Goal: Communication & Community: Answer question/provide support

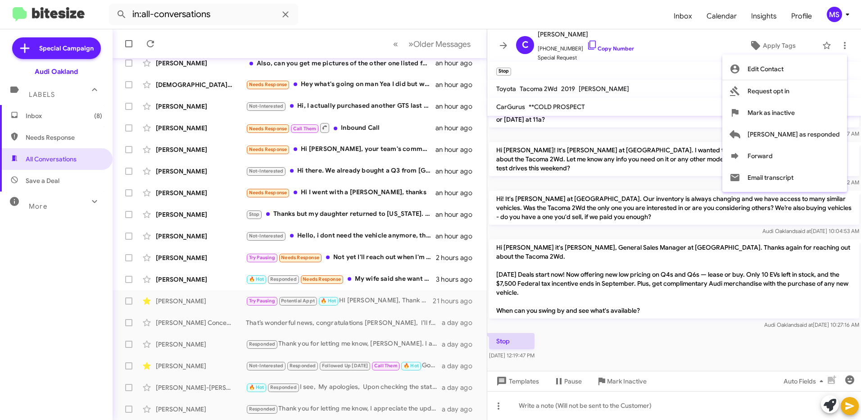
scroll to position [103, 0]
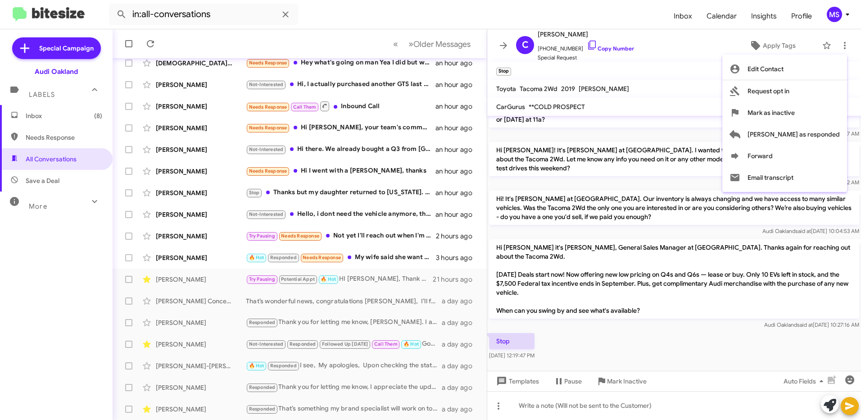
click at [201, 261] on div at bounding box center [430, 210] width 861 height 420
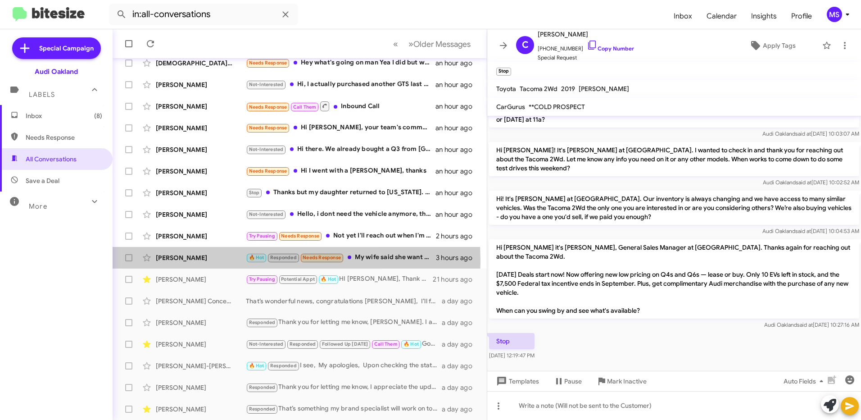
click at [201, 261] on div "[PERSON_NAME]" at bounding box center [201, 257] width 90 height 9
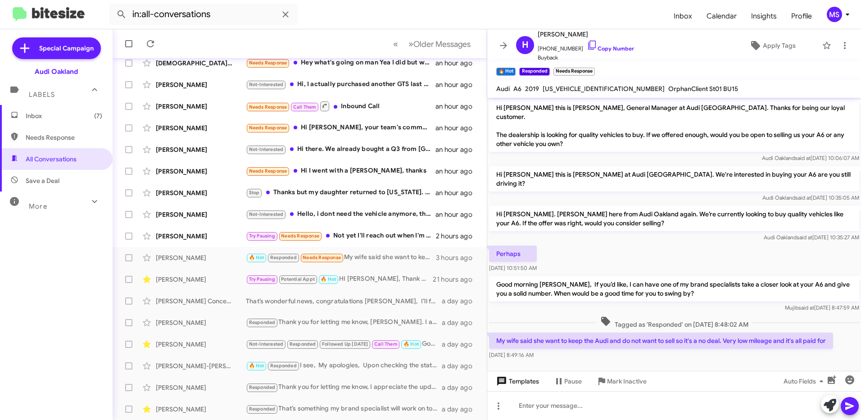
click at [532, 381] on span "Templates" at bounding box center [516, 381] width 45 height 16
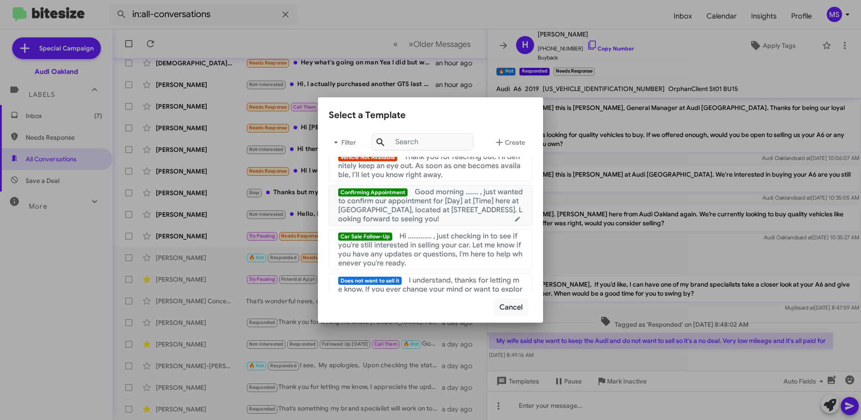
scroll to position [405, 0]
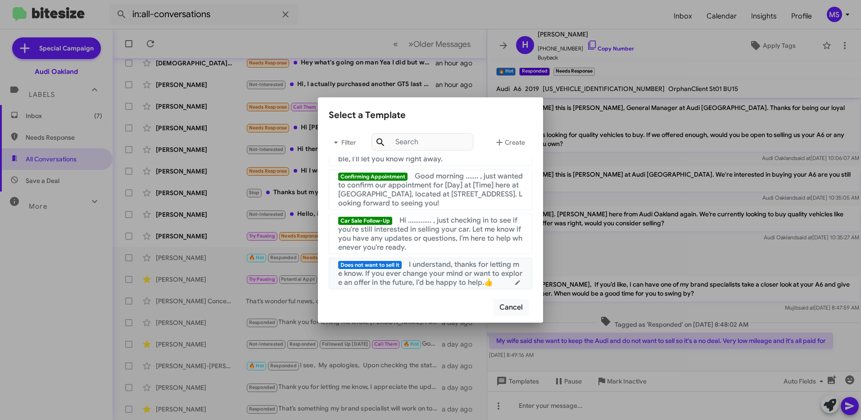
click at [440, 278] on span "I understand, thanks for letting me know. If you ever change your mind or want …" at bounding box center [430, 273] width 184 height 27
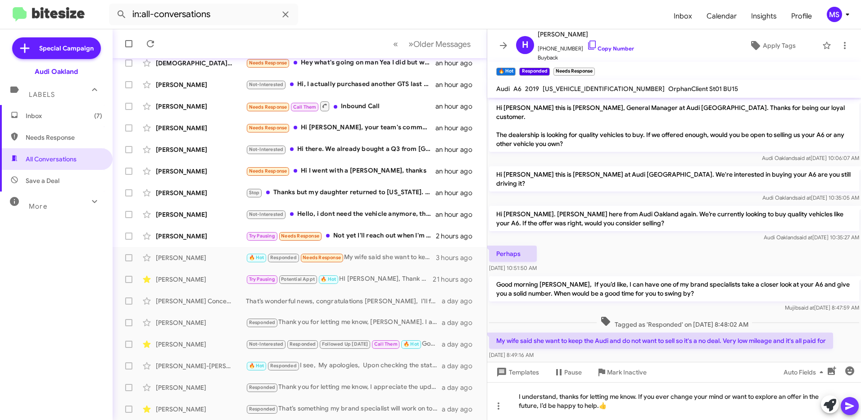
click at [848, 402] on icon at bounding box center [849, 405] width 11 height 11
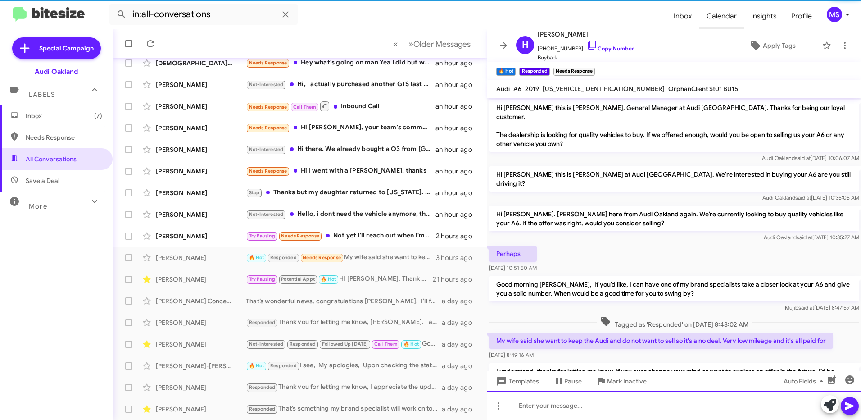
scroll to position [30, 0]
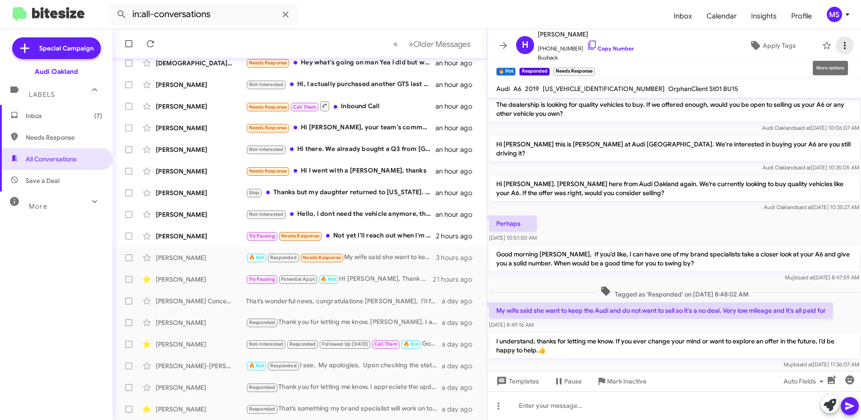
click at [839, 50] on icon at bounding box center [844, 45] width 11 height 11
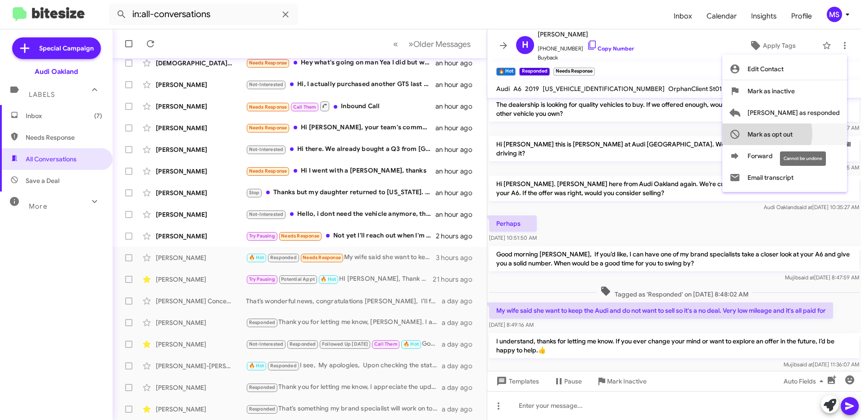
click at [793, 133] on span "Mark as opt out" at bounding box center [770, 134] width 45 height 22
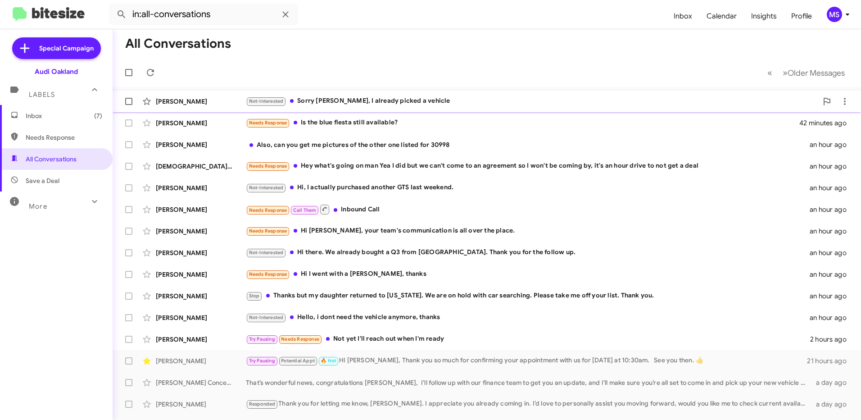
click at [227, 103] on div "[PERSON_NAME]" at bounding box center [201, 101] width 90 height 9
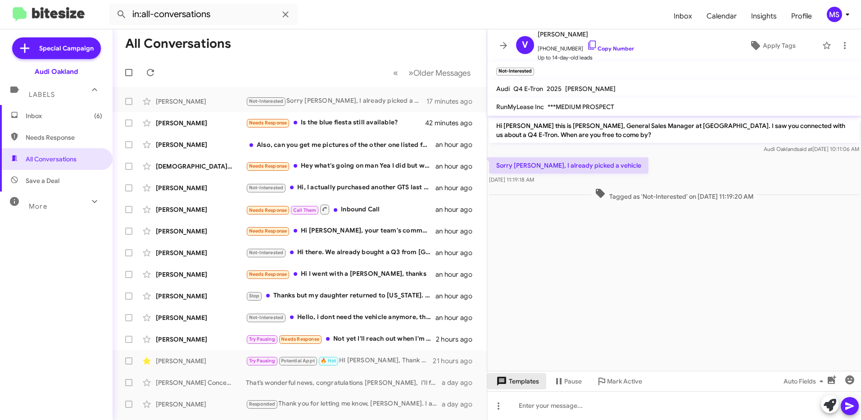
click at [519, 384] on span "Templates" at bounding box center [516, 381] width 45 height 16
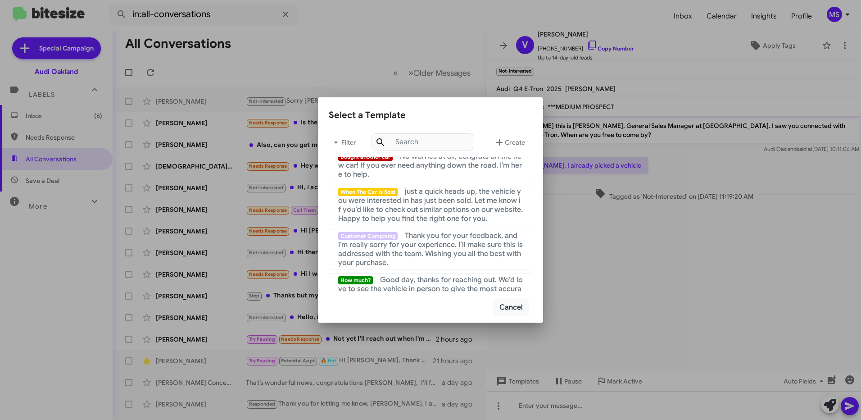
scroll to position [225, 0]
click at [446, 163] on span "No worries at all, congrats on the new car! If you ever need anything down the …" at bounding box center [430, 162] width 184 height 27
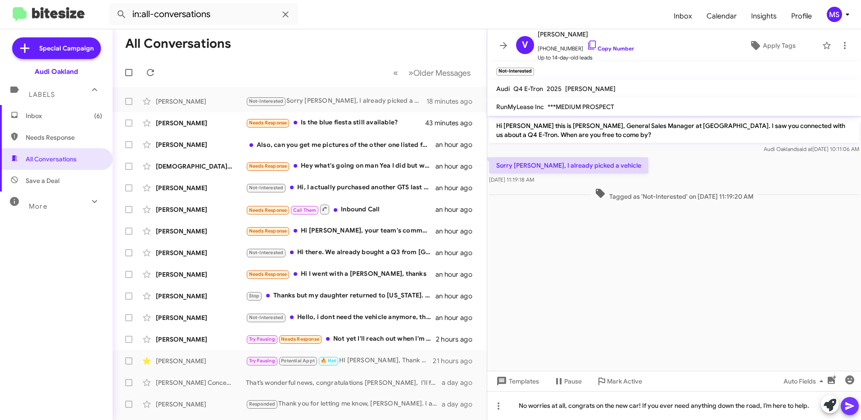
click at [850, 402] on icon at bounding box center [849, 405] width 11 height 11
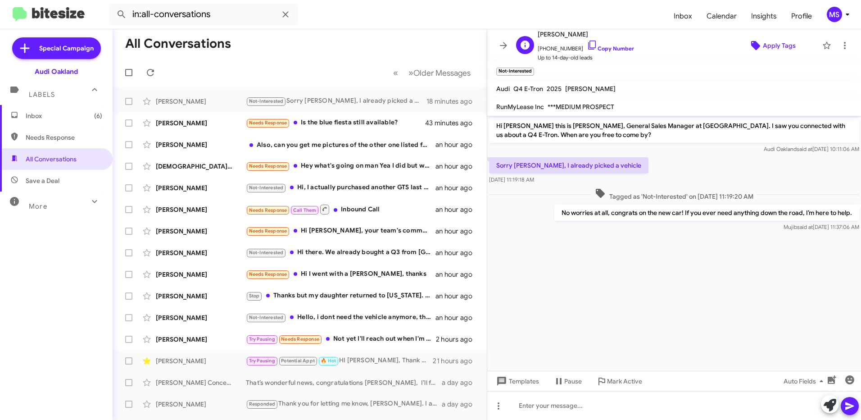
click at [775, 46] on span "Apply Tags" at bounding box center [779, 45] width 33 height 16
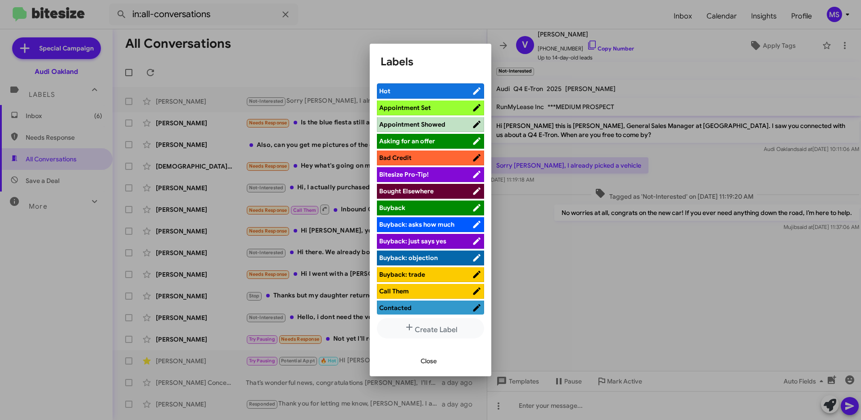
click at [452, 187] on span "Bought Elsewhere" at bounding box center [425, 190] width 93 height 9
click at [428, 358] on span "Close" at bounding box center [429, 361] width 16 height 16
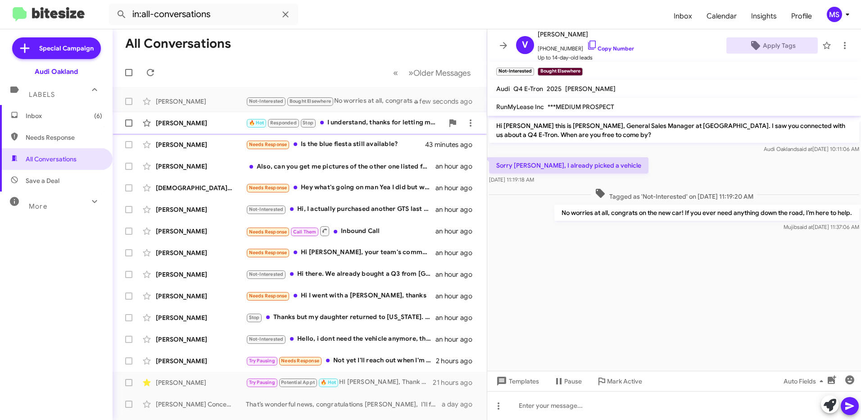
click at [208, 125] on div "[PERSON_NAME]" at bounding box center [201, 122] width 90 height 9
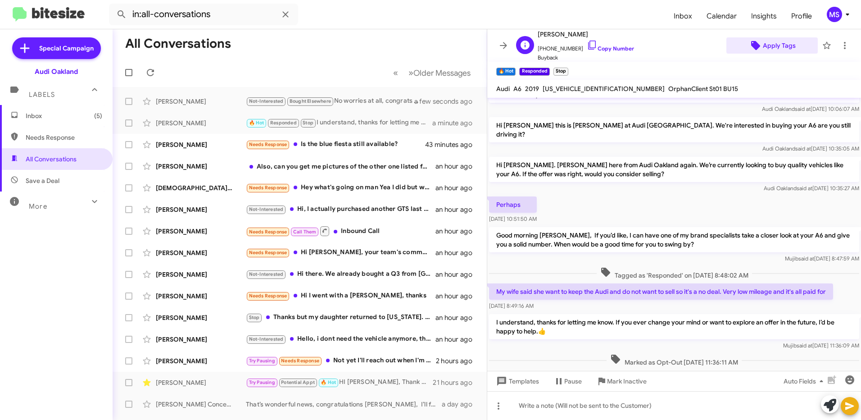
click at [777, 45] on span "Apply Tags" at bounding box center [779, 45] width 33 height 16
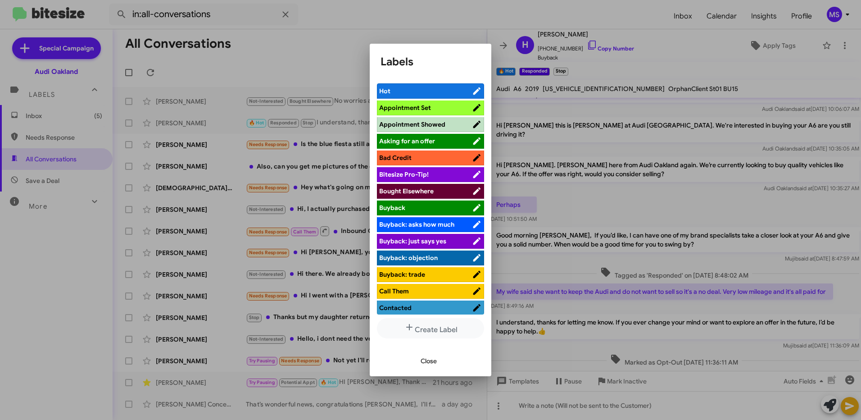
click at [436, 188] on span "Bought Elsewhere" at bounding box center [425, 190] width 93 height 9
click at [425, 362] on span "Close" at bounding box center [429, 361] width 16 height 16
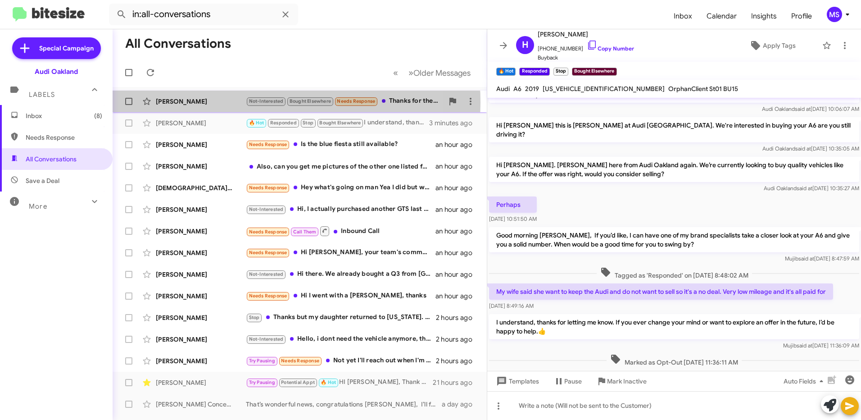
click at [233, 103] on div "[PERSON_NAME]" at bounding box center [201, 101] width 90 height 9
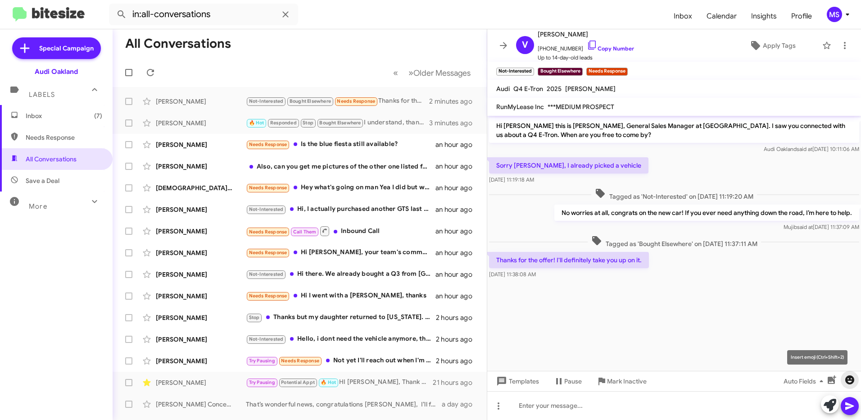
click at [847, 383] on icon "button" at bounding box center [849, 379] width 9 height 9
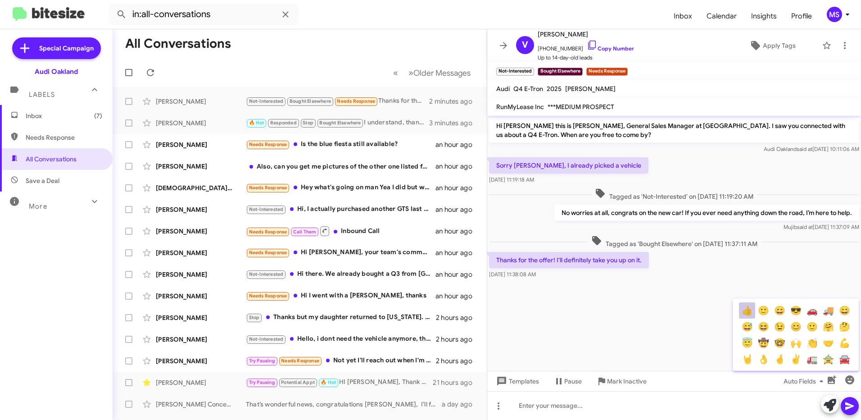
click at [751, 312] on button "👍" at bounding box center [747, 310] width 16 height 16
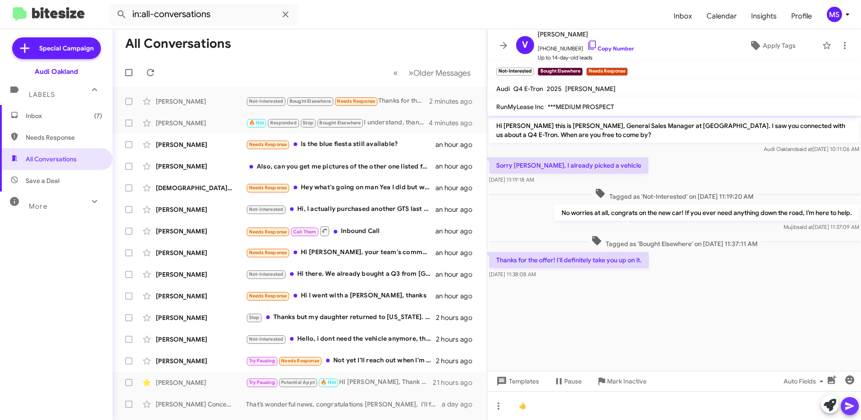
click at [850, 408] on icon at bounding box center [849, 405] width 11 height 11
click at [839, 45] on icon at bounding box center [844, 45] width 11 height 11
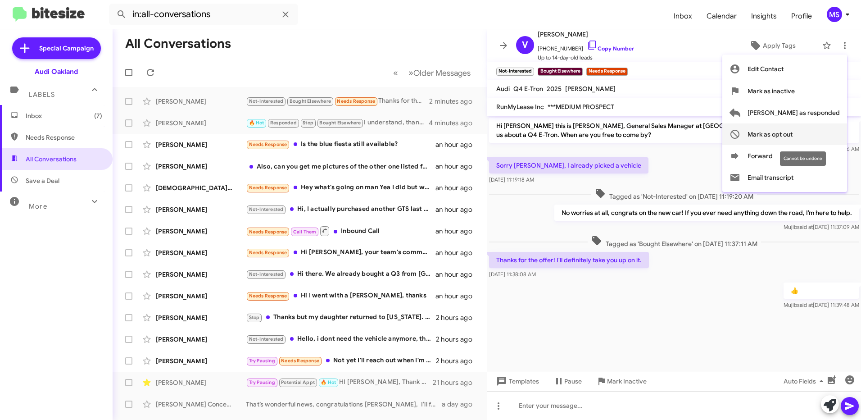
click at [793, 132] on span "Mark as opt out" at bounding box center [770, 134] width 45 height 22
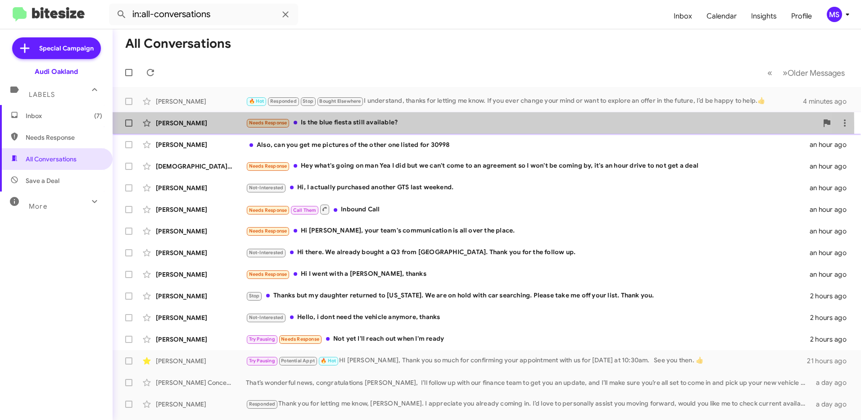
click at [214, 127] on div "[PERSON_NAME] Needs Response Is the blue fiesta still available? an hour ago" at bounding box center [487, 123] width 734 height 18
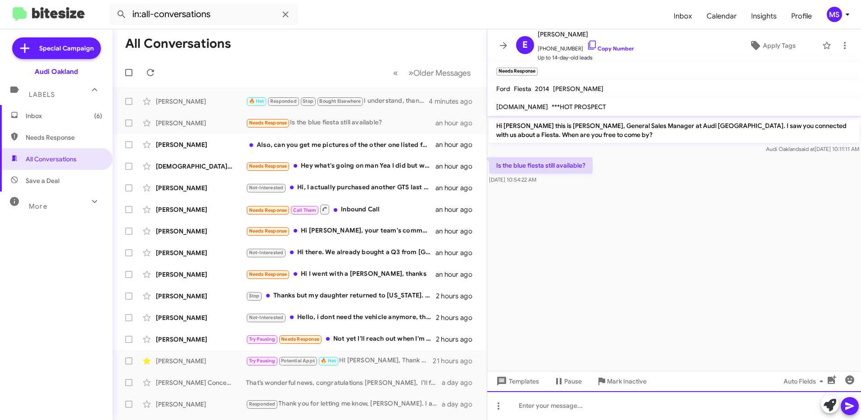
click at [591, 403] on div at bounding box center [674, 405] width 374 height 29
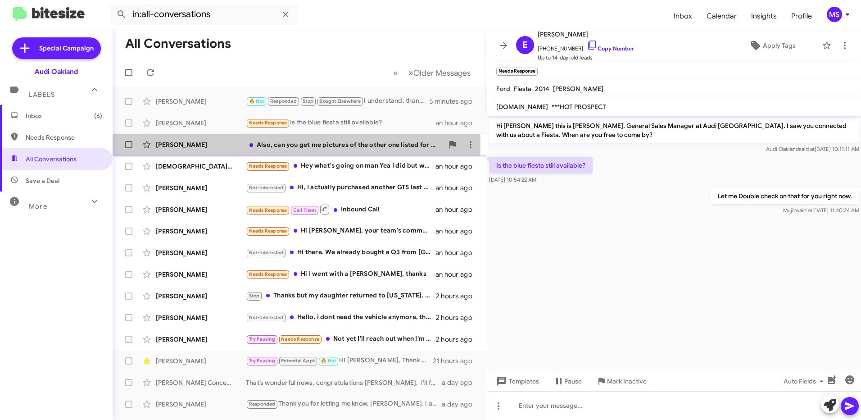
click at [227, 144] on div "[PERSON_NAME]" at bounding box center [201, 144] width 90 height 9
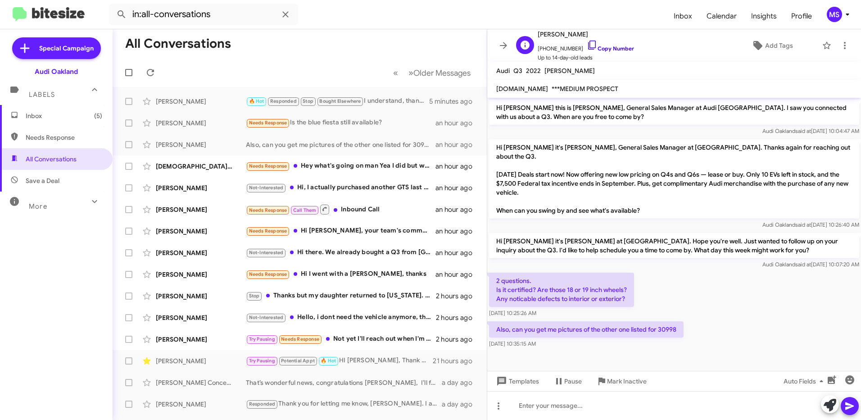
click at [616, 47] on link "Copy Number" at bounding box center [610, 48] width 47 height 7
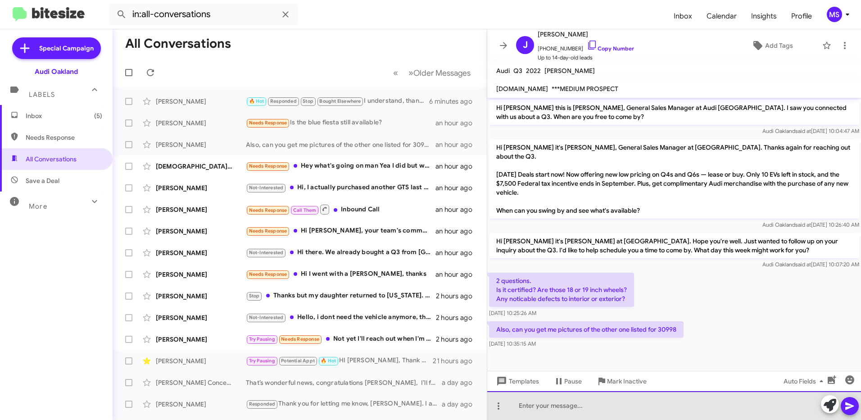
click at [562, 408] on div at bounding box center [674, 405] width 374 height 29
click at [563, 407] on div at bounding box center [674, 405] width 374 height 29
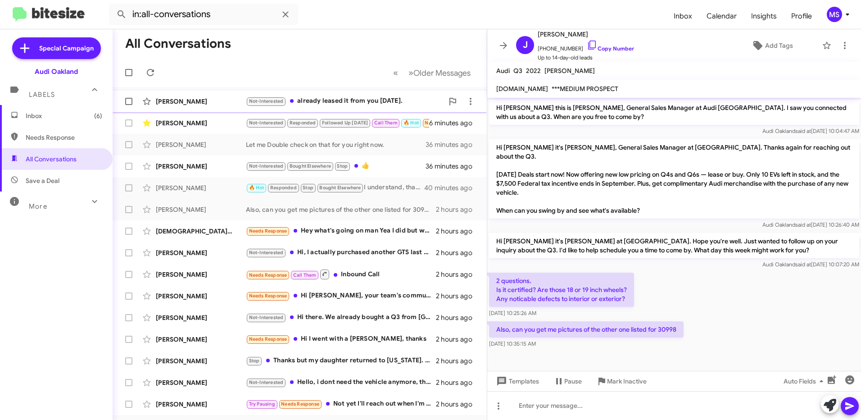
click at [219, 99] on div "[PERSON_NAME]" at bounding box center [201, 101] width 90 height 9
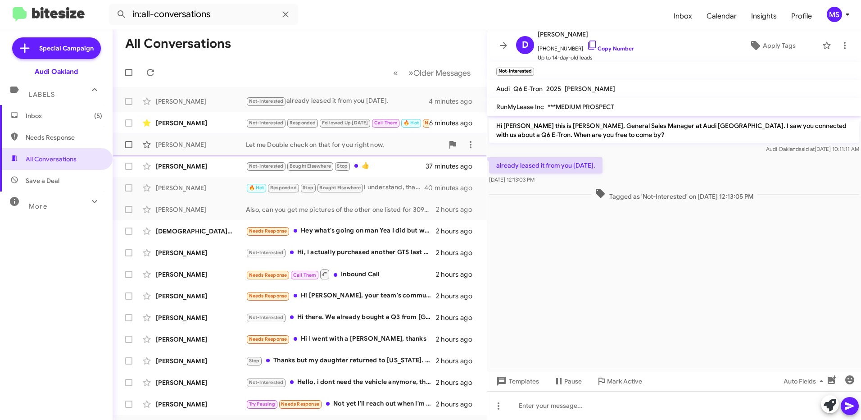
click at [209, 147] on div "[PERSON_NAME]" at bounding box center [201, 144] width 90 height 9
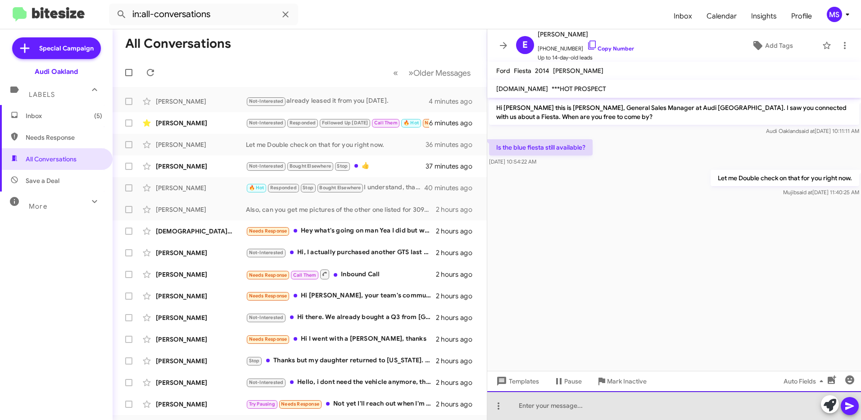
click at [642, 402] on div at bounding box center [674, 405] width 374 height 29
click at [609, 398] on div at bounding box center [674, 405] width 374 height 29
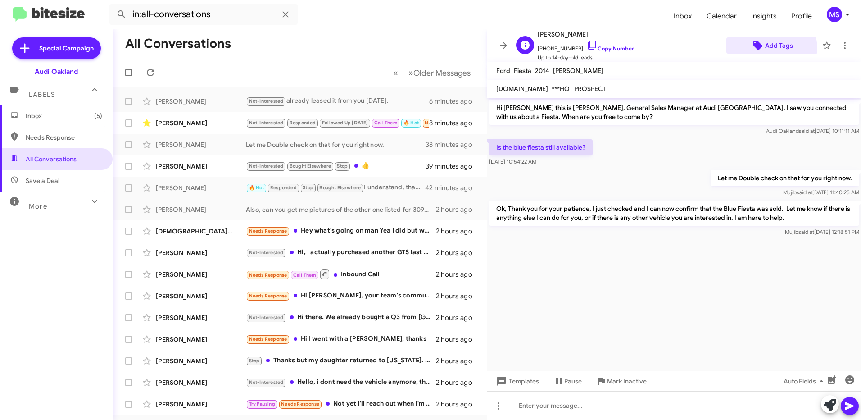
click at [765, 49] on span "Add Tags" at bounding box center [779, 45] width 28 height 16
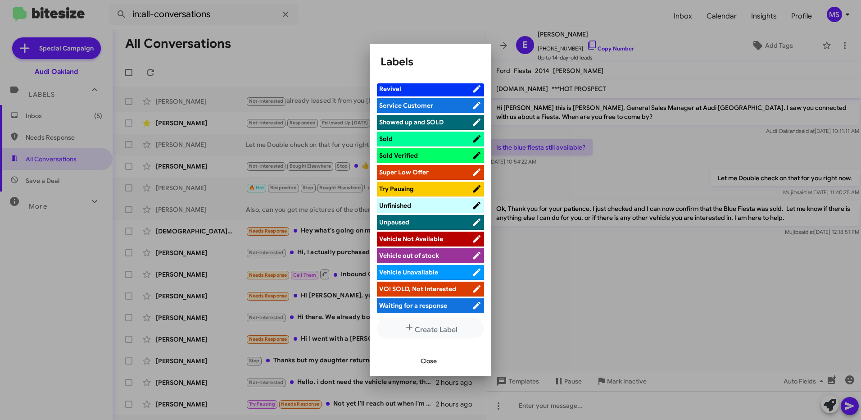
scroll to position [586, 0]
click at [417, 286] on span "VOI SOLD, Not Interested" at bounding box center [417, 288] width 77 height 8
click at [430, 362] on span "Close" at bounding box center [429, 361] width 16 height 16
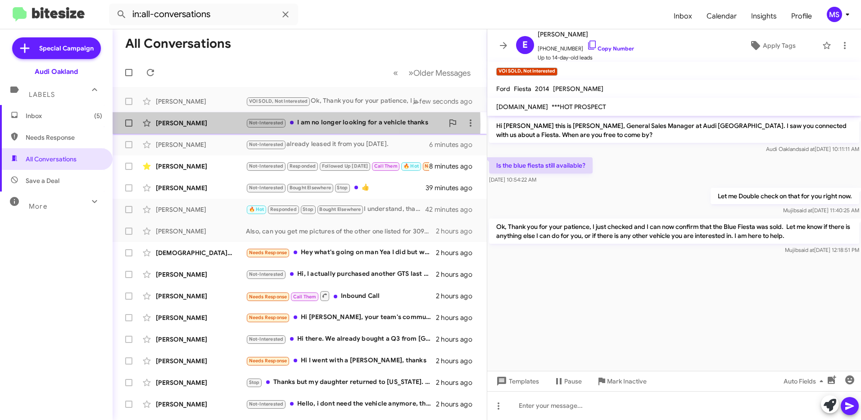
click at [211, 124] on div "[PERSON_NAME]" at bounding box center [201, 122] width 90 height 9
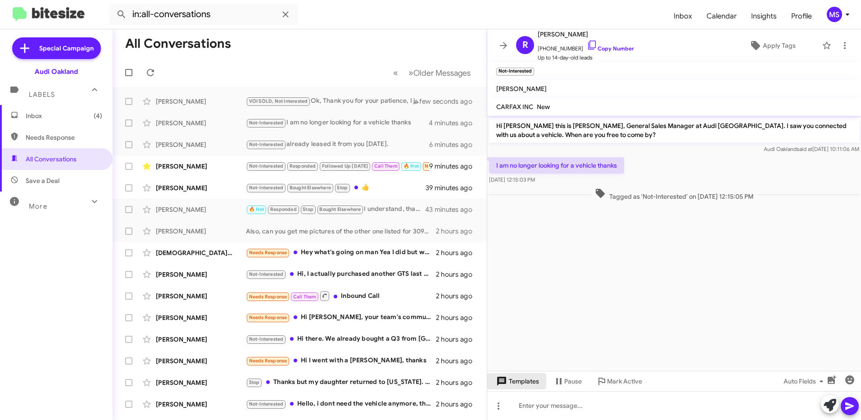
click at [526, 376] on span "Templates" at bounding box center [516, 381] width 45 height 16
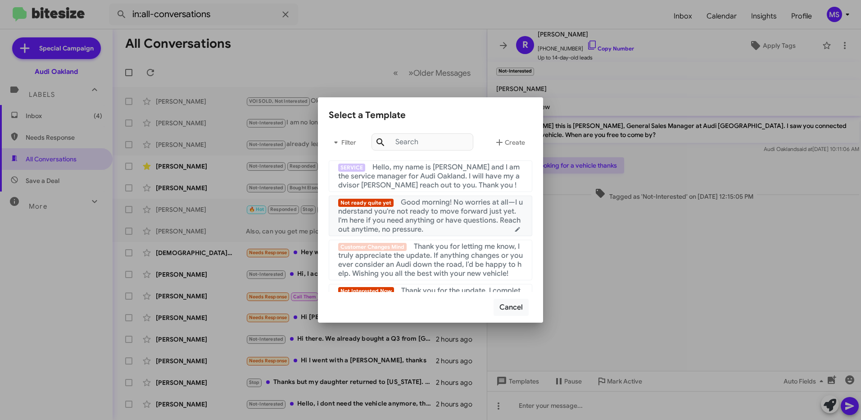
scroll to position [45, 0]
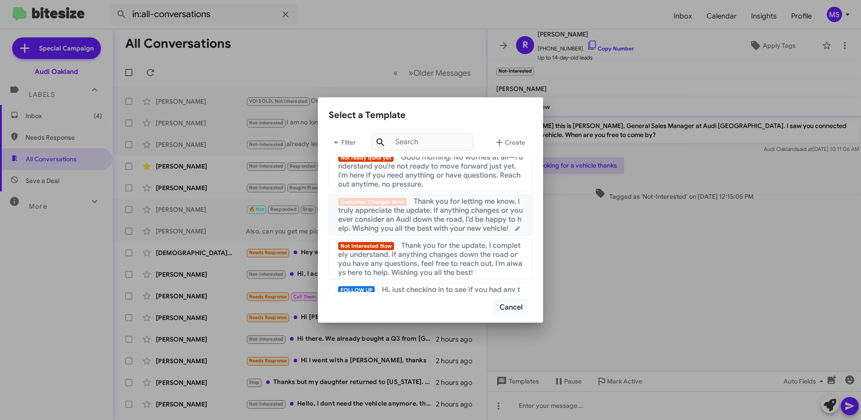
click at [429, 212] on span "Thank you for letting me know, I truly appreciate the update. If anything chang…" at bounding box center [430, 215] width 185 height 36
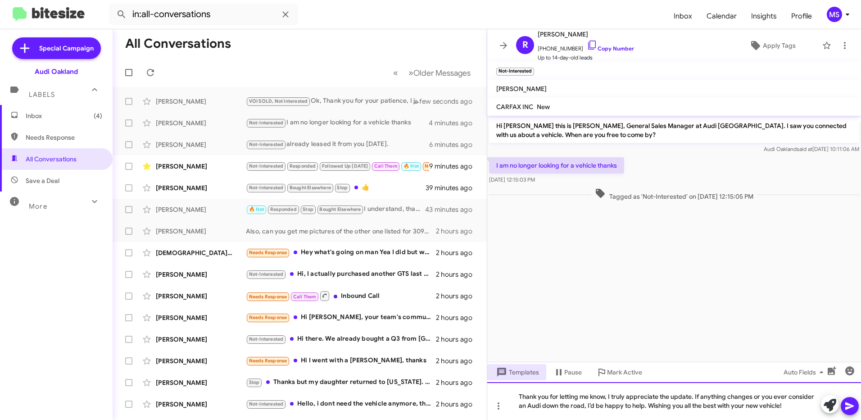
click at [784, 404] on div "Thank you for letting me know, I truly appreciate the update. If anything chang…" at bounding box center [674, 401] width 374 height 38
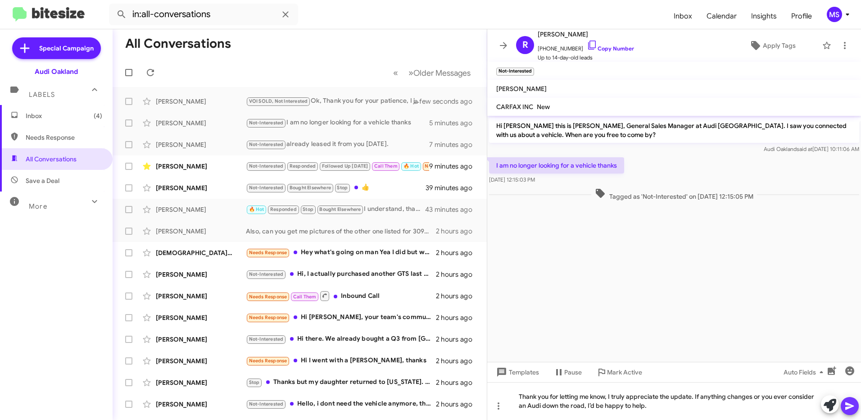
click at [849, 402] on icon at bounding box center [849, 405] width 11 height 11
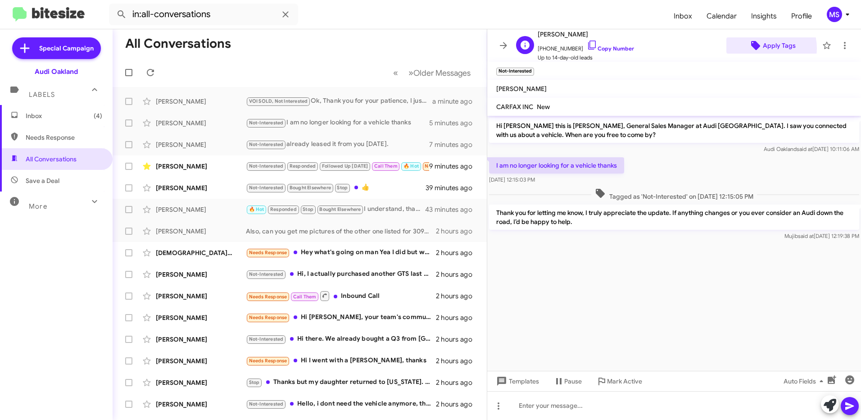
click at [763, 48] on span "Apply Tags" at bounding box center [779, 45] width 33 height 16
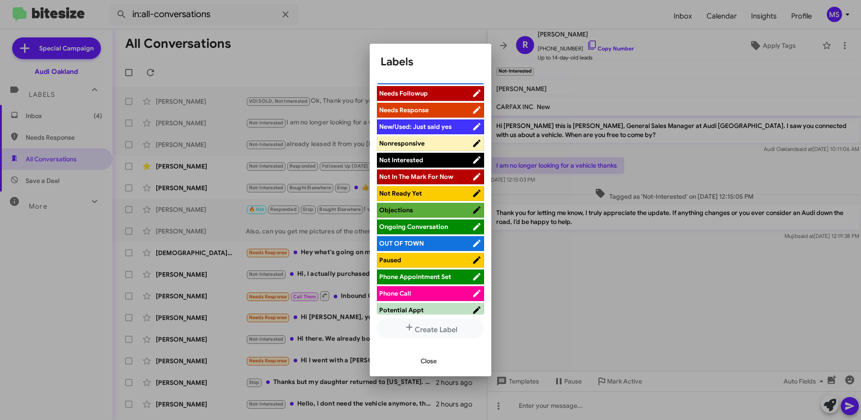
scroll to position [316, 0]
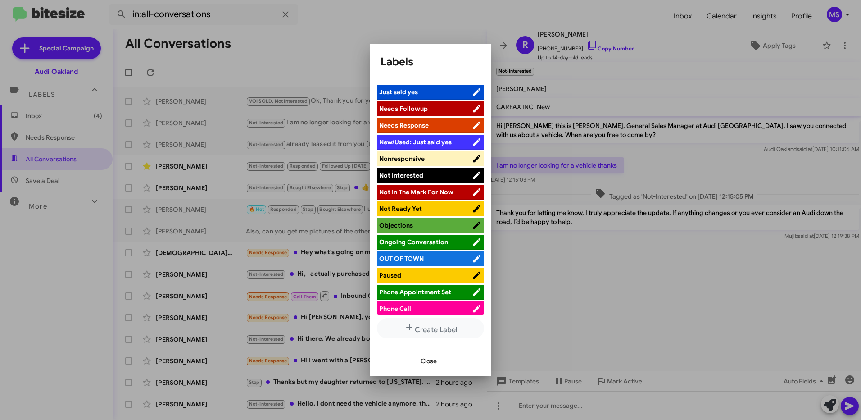
click at [431, 176] on span "Not Interested" at bounding box center [425, 175] width 93 height 9
click at [427, 360] on span "Close" at bounding box center [429, 361] width 16 height 16
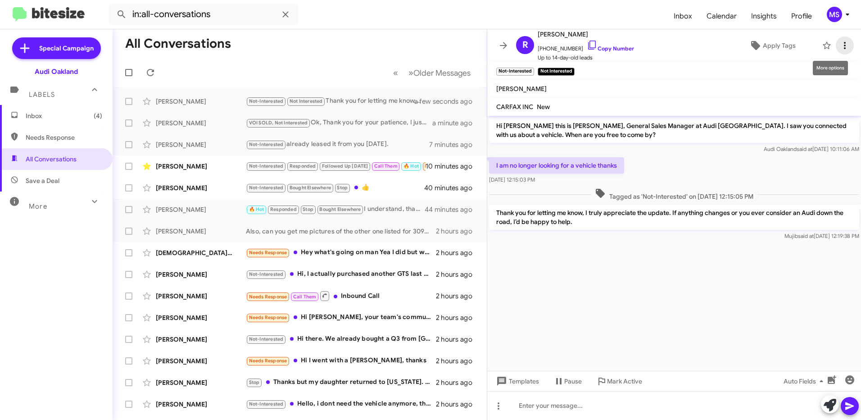
click at [844, 49] on icon at bounding box center [845, 45] width 2 height 7
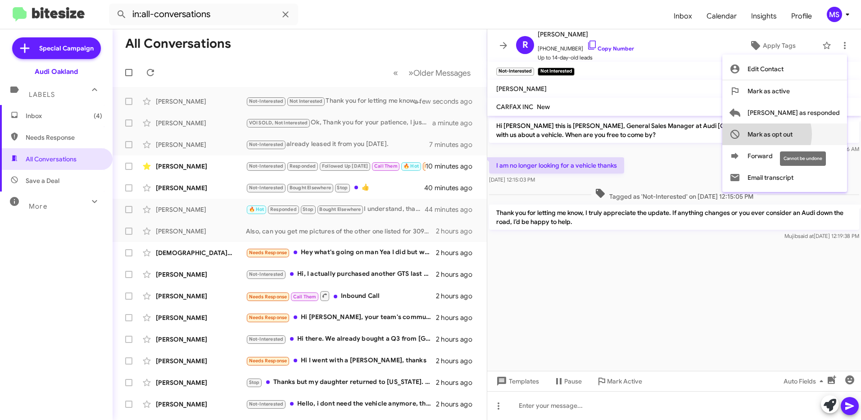
click at [793, 134] on span "Mark as opt out" at bounding box center [770, 134] width 45 height 22
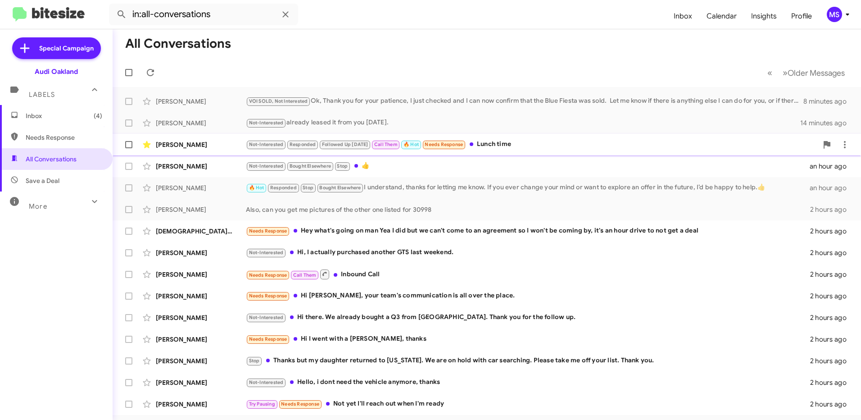
click at [217, 142] on div "[PERSON_NAME]" at bounding box center [201, 144] width 90 height 9
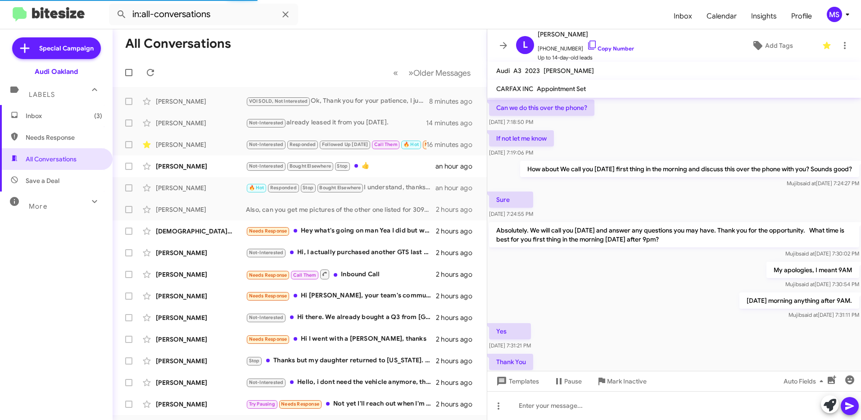
scroll to position [407, 0]
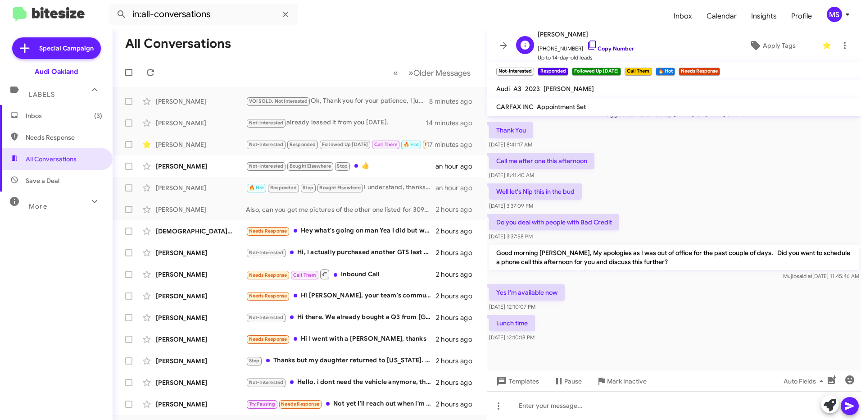
click at [620, 48] on link "Copy Number" at bounding box center [610, 48] width 47 height 7
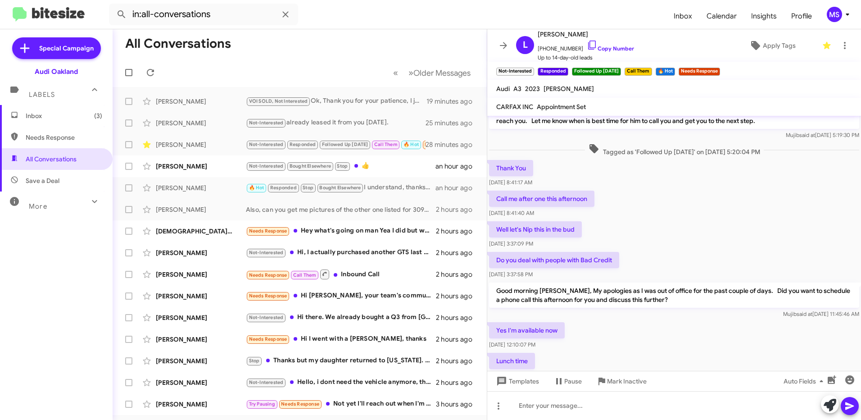
scroll to position [863, 0]
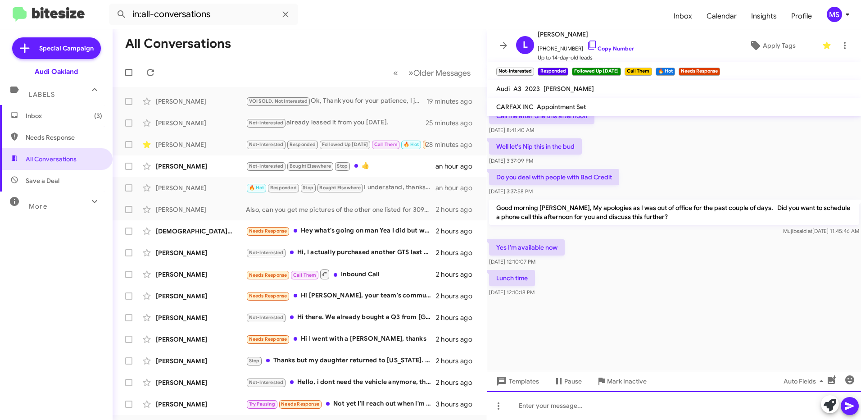
click at [627, 408] on div at bounding box center [674, 405] width 374 height 29
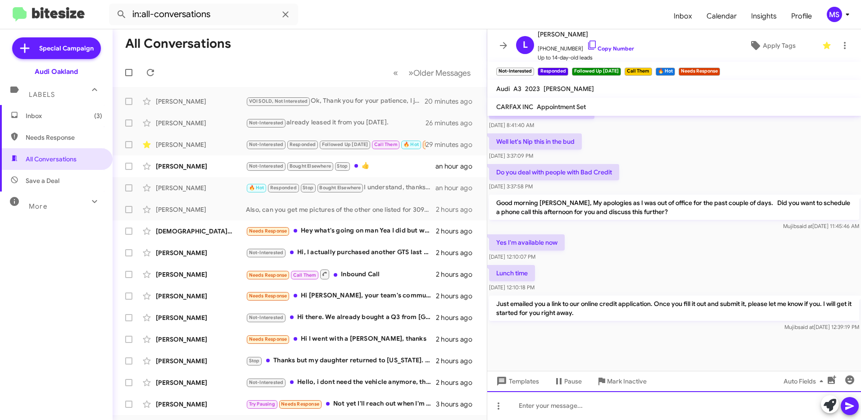
scroll to position [905, 0]
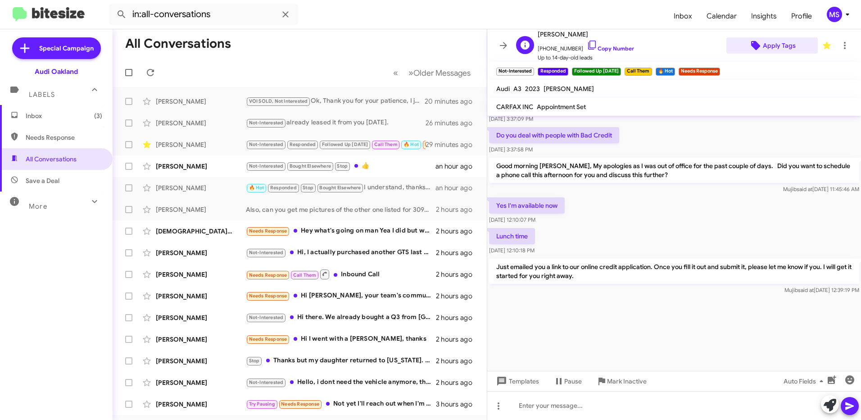
click at [774, 45] on span "Apply Tags" at bounding box center [779, 45] width 33 height 16
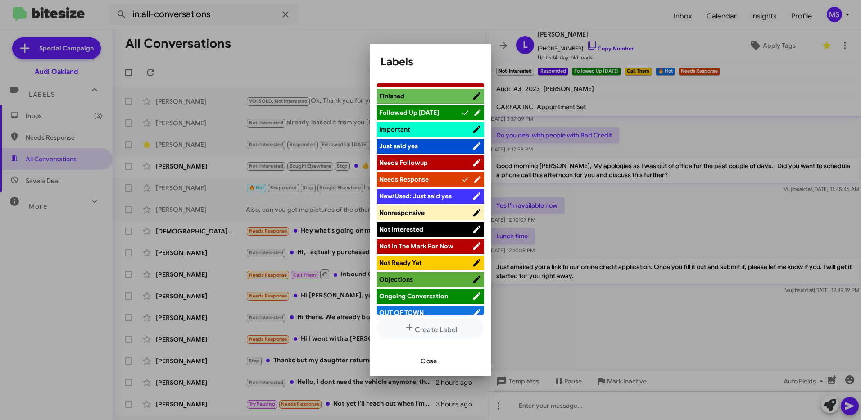
scroll to position [270, 0]
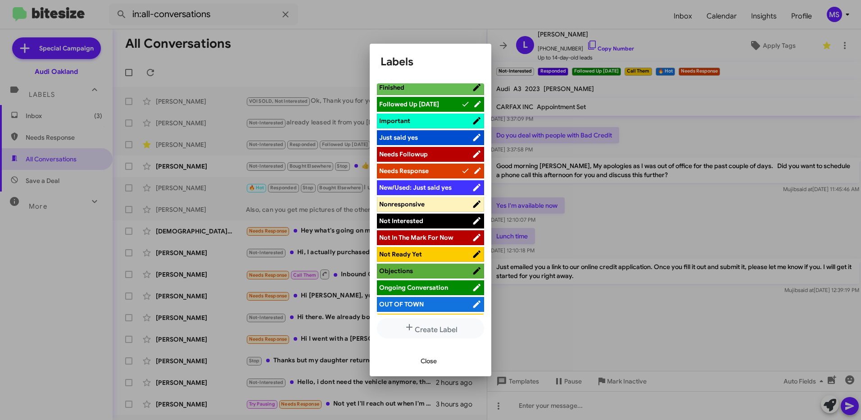
click at [430, 285] on span "Ongoing Conversation" at bounding box center [413, 287] width 69 height 8
click at [428, 363] on span "Close" at bounding box center [429, 361] width 16 height 16
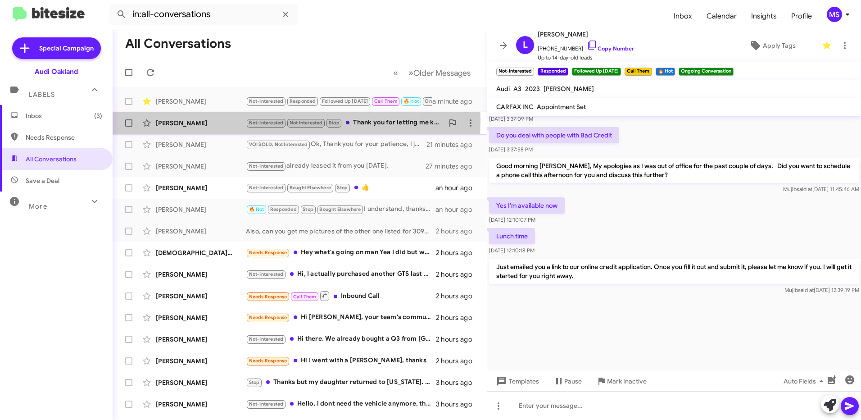
click at [222, 120] on div "[PERSON_NAME]" at bounding box center [201, 122] width 90 height 9
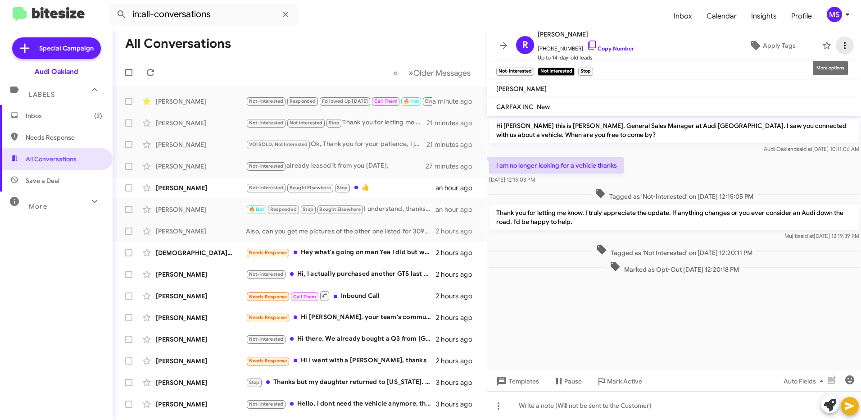
click at [840, 45] on icon at bounding box center [844, 45] width 11 height 11
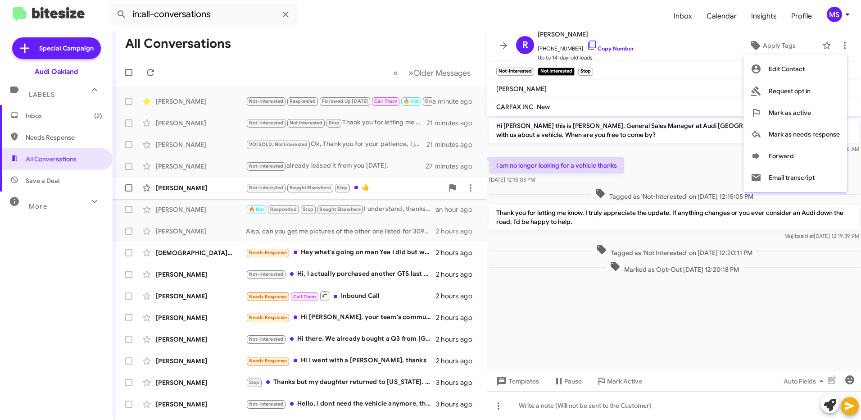
drag, startPoint x: 231, startPoint y: 185, endPoint x: 226, endPoint y: 186, distance: 4.7
click at [228, 186] on div at bounding box center [430, 210] width 861 height 420
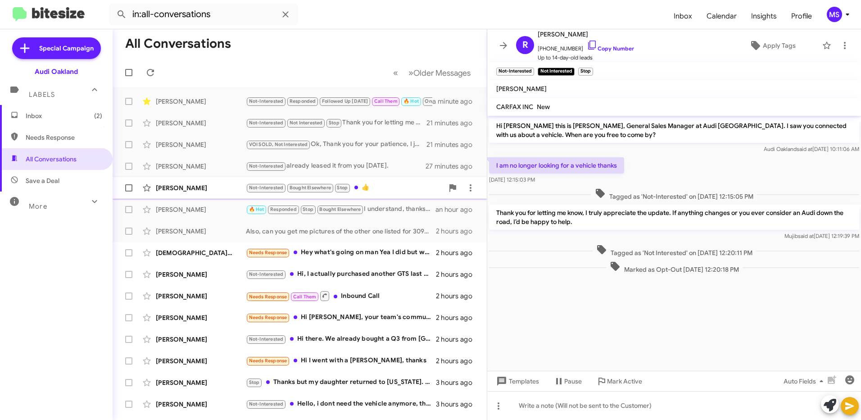
click at [225, 188] on div "[PERSON_NAME]" at bounding box center [201, 187] width 90 height 9
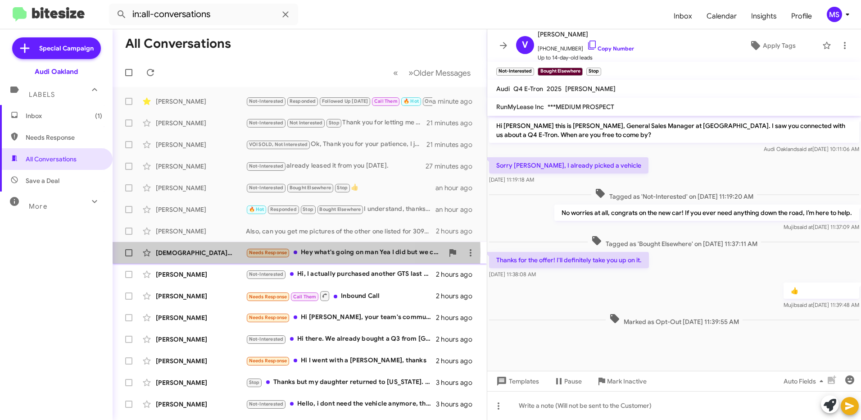
click at [219, 252] on div "[DEMOGRAPHIC_DATA][PERSON_NAME]" at bounding box center [201, 252] width 90 height 9
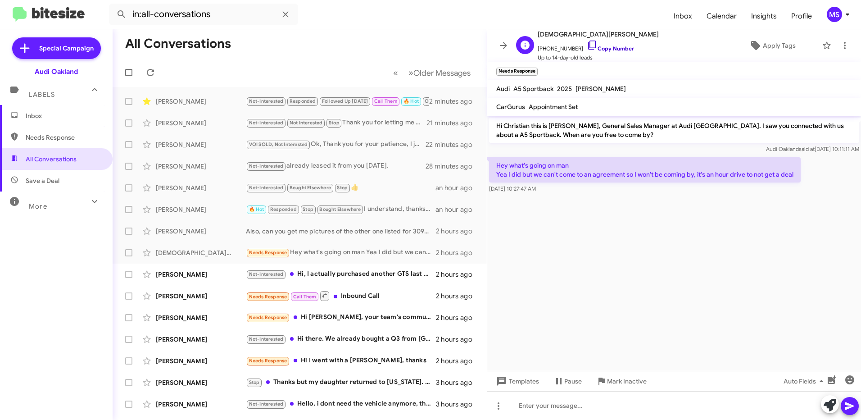
click at [609, 47] on link "Copy Number" at bounding box center [610, 48] width 47 height 7
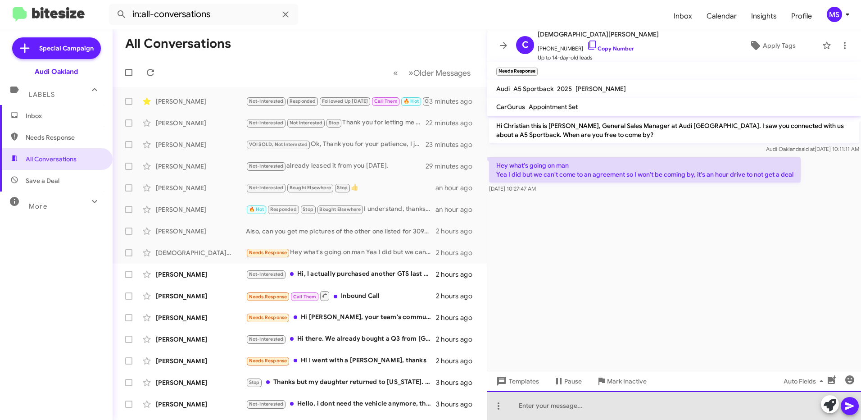
click at [602, 408] on div at bounding box center [674, 405] width 374 height 29
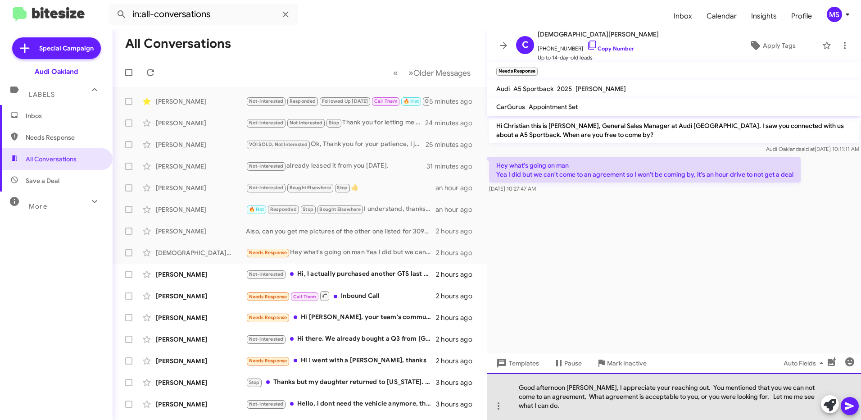
drag, startPoint x: 550, startPoint y: 413, endPoint x: 491, endPoint y: 384, distance: 65.5
click at [491, 384] on div "Good afternoon [PERSON_NAME], I appreciate your reaching out. You mentioned tha…" at bounding box center [674, 396] width 374 height 47
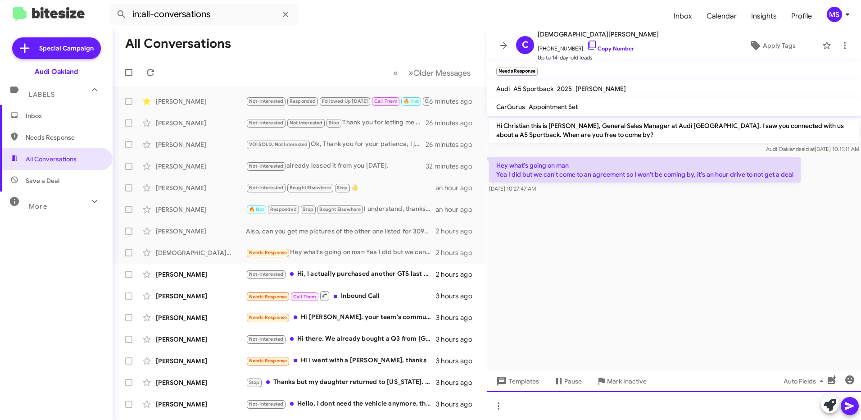
click at [551, 411] on div at bounding box center [674, 405] width 374 height 29
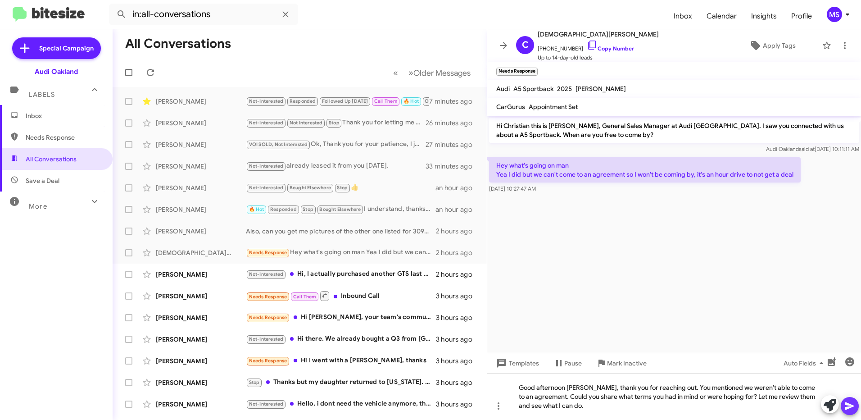
click at [849, 403] on icon at bounding box center [849, 405] width 11 height 11
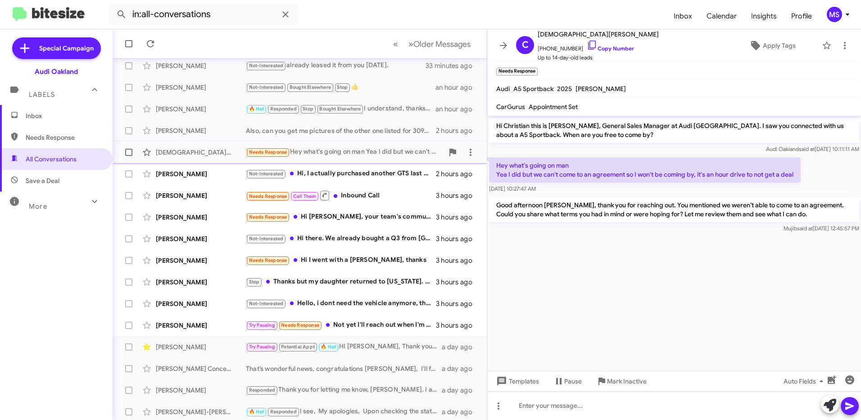
scroll to position [103, 0]
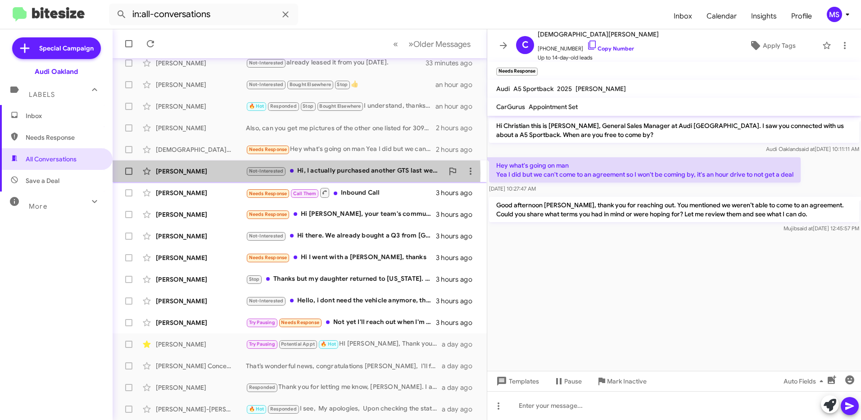
click at [221, 173] on div "[PERSON_NAME]" at bounding box center [201, 171] width 90 height 9
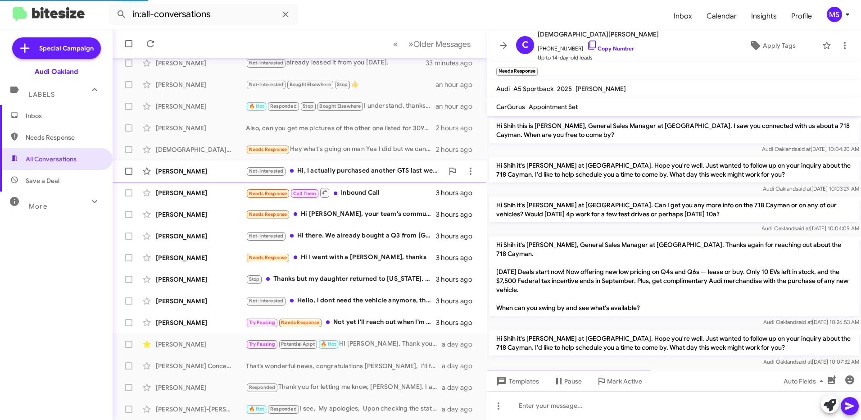
scroll to position [51, 0]
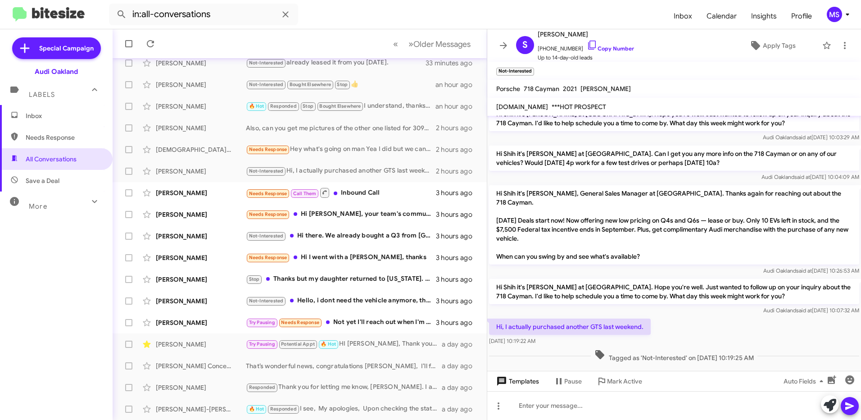
click at [527, 384] on span "Templates" at bounding box center [516, 381] width 45 height 16
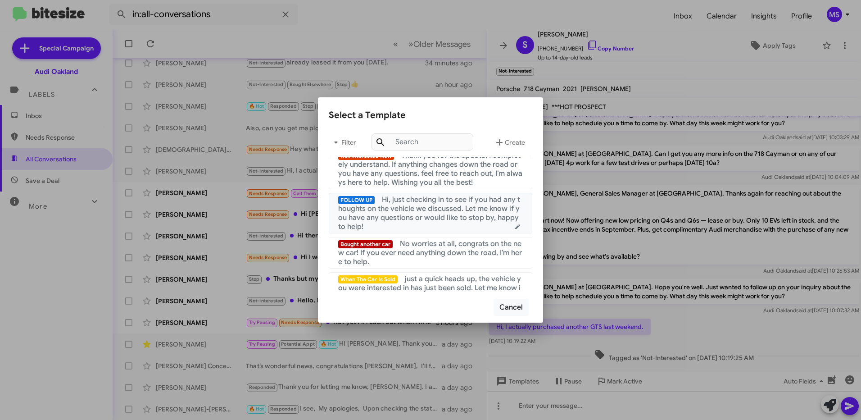
scroll to position [180, 0]
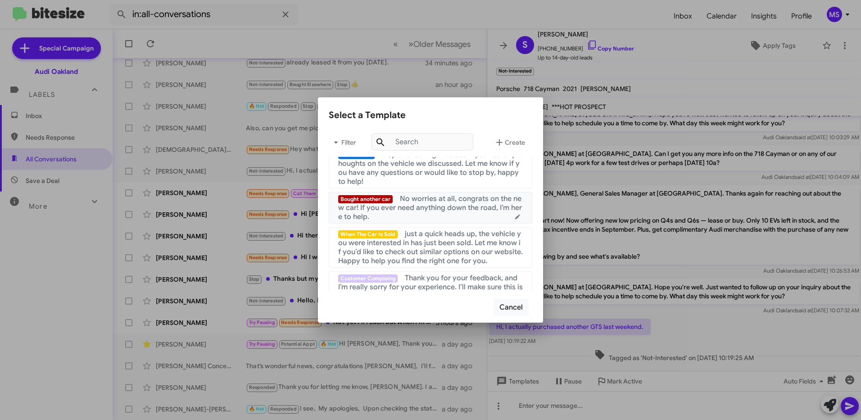
click at [447, 216] on span "No worries at all, congrats on the new car! If you ever need anything down the …" at bounding box center [430, 207] width 184 height 27
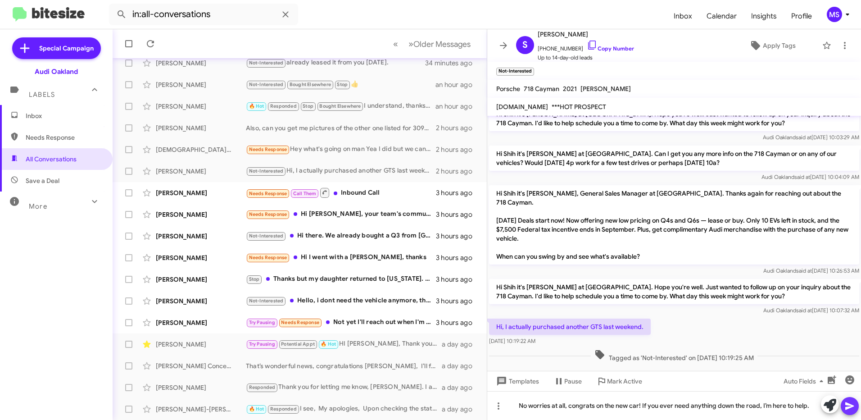
click at [850, 408] on icon at bounding box center [849, 406] width 9 height 8
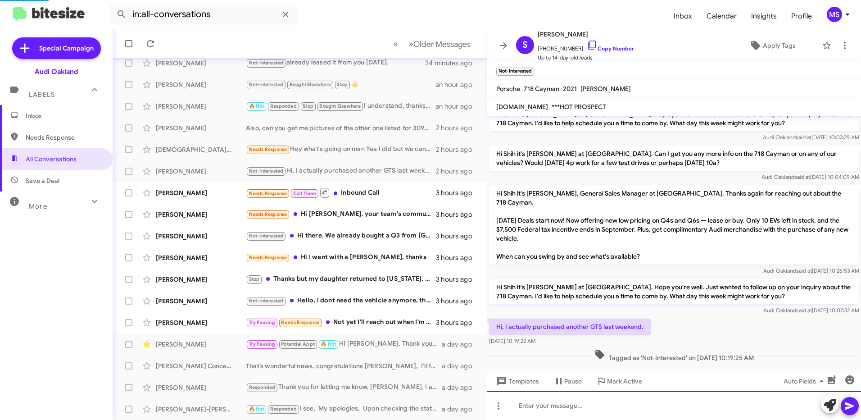
scroll to position [5, 0]
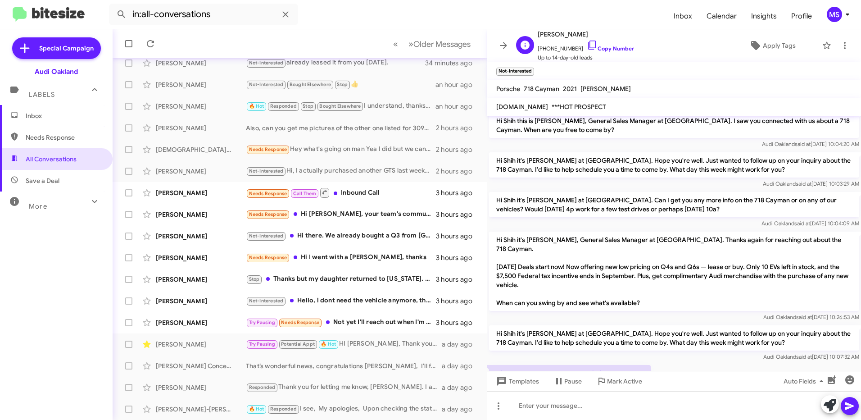
click at [768, 36] on div "S [PERSON_NAME] [PHONE_NUMBER] Copy Number Up to 14-day-old leads Apply Tags" at bounding box center [664, 45] width 305 height 33
click at [766, 47] on span "Apply Tags" at bounding box center [779, 45] width 33 height 16
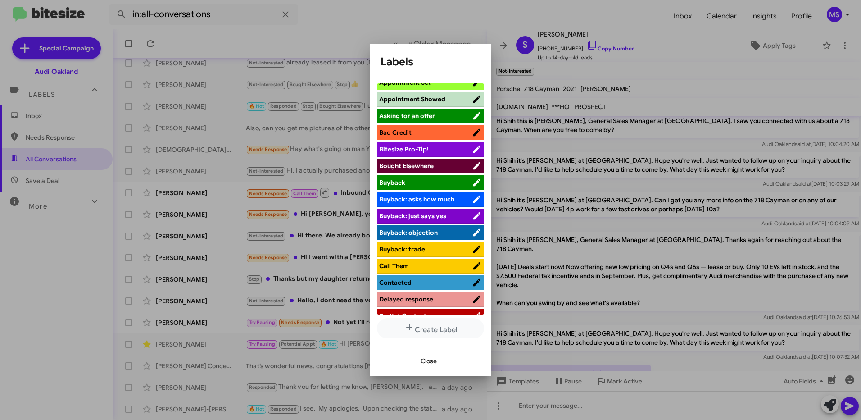
scroll to position [0, 0]
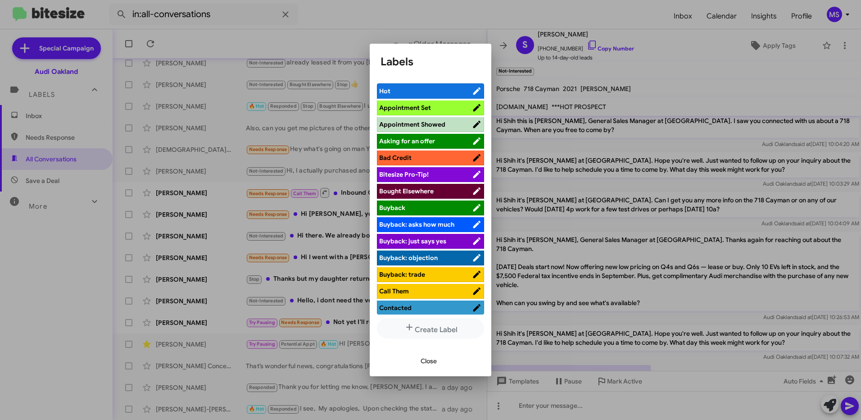
click at [436, 192] on span "Bought Elsewhere" at bounding box center [425, 190] width 93 height 9
click at [435, 361] on span "Close" at bounding box center [429, 361] width 16 height 16
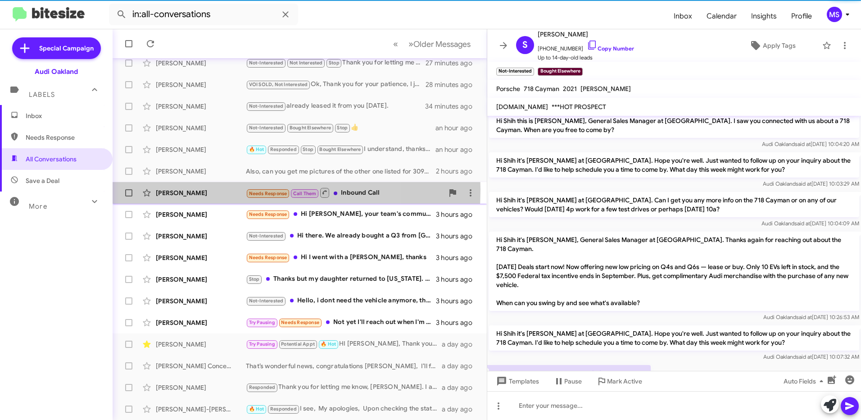
click at [212, 190] on div "[PERSON_NAME]" at bounding box center [201, 192] width 90 height 9
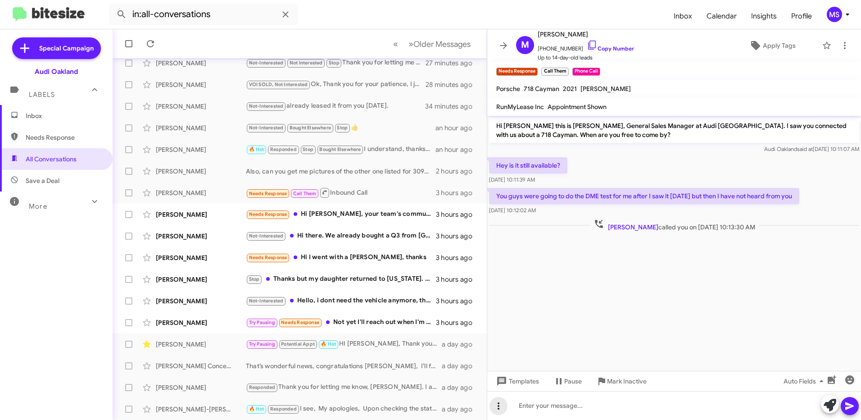
click at [501, 405] on icon at bounding box center [498, 405] width 11 height 11
click at [521, 381] on button "note" at bounding box center [518, 383] width 56 height 22
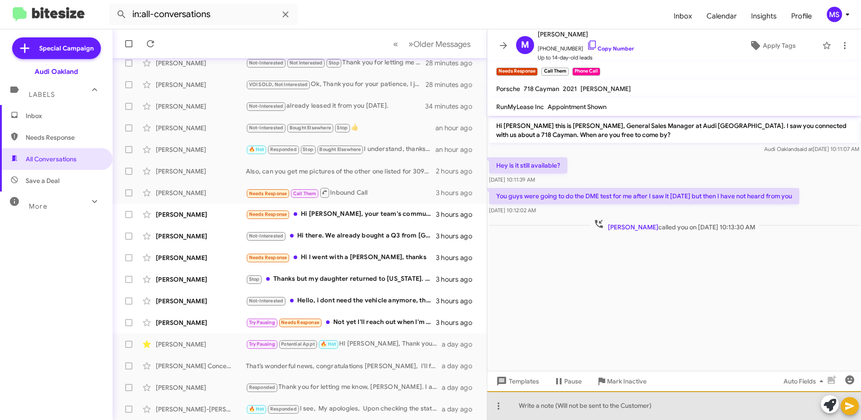
click at [599, 408] on div at bounding box center [674, 405] width 374 height 29
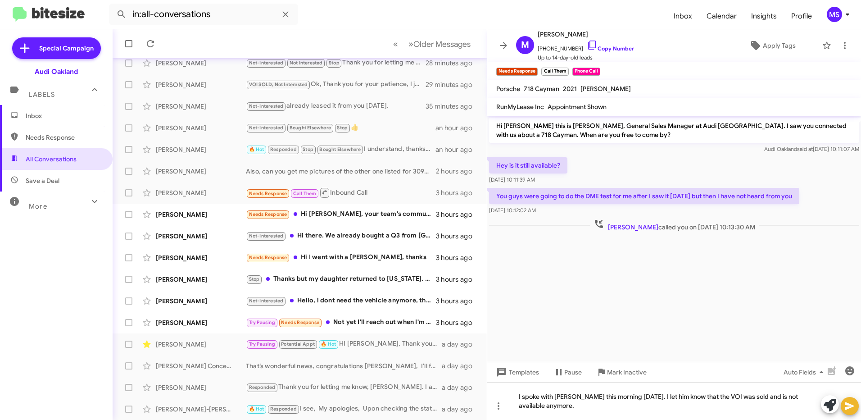
click at [850, 407] on icon at bounding box center [849, 406] width 9 height 8
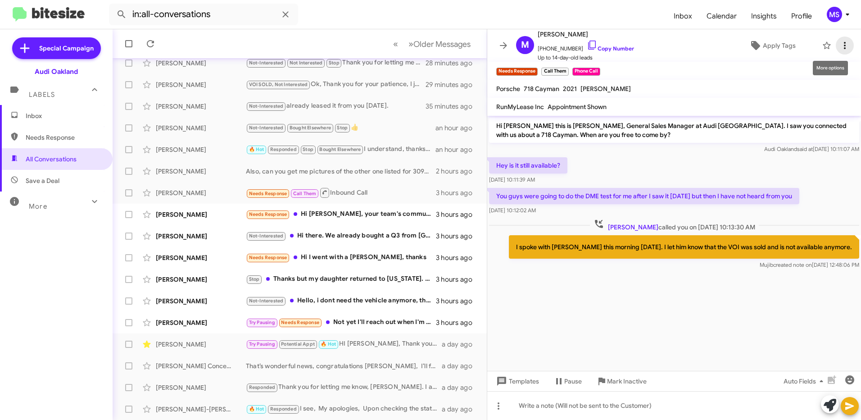
click at [839, 45] on icon at bounding box center [844, 45] width 11 height 11
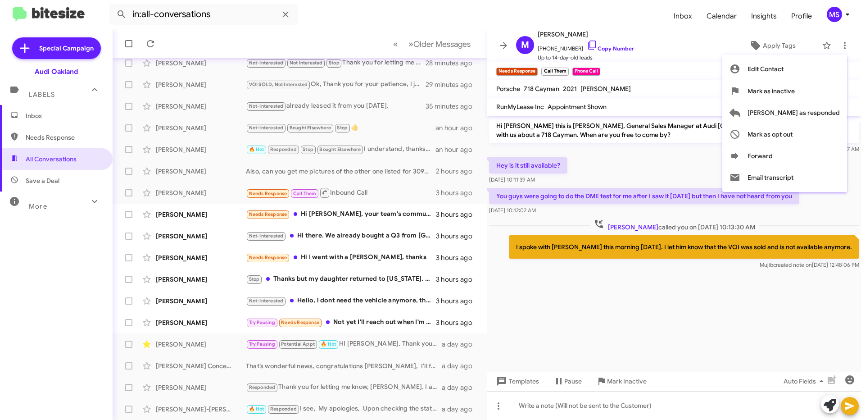
click at [717, 79] on div at bounding box center [430, 210] width 861 height 420
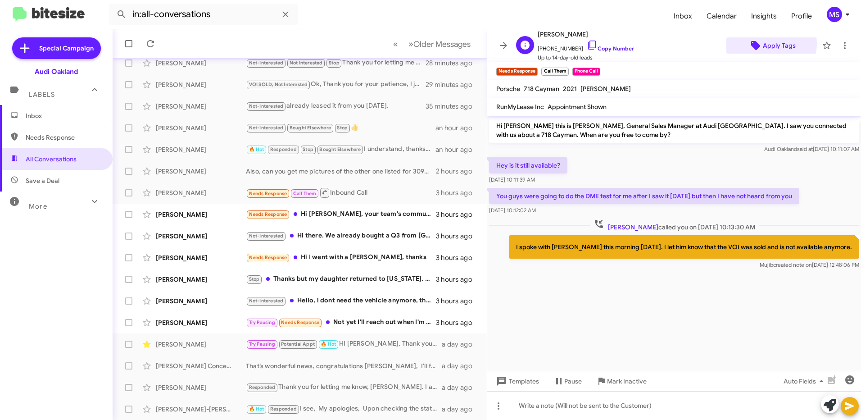
click at [765, 44] on span "Apply Tags" at bounding box center [779, 45] width 33 height 16
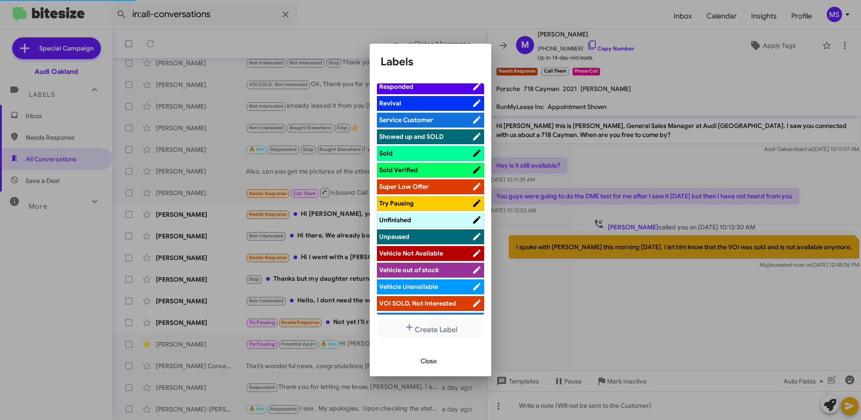
scroll to position [585, 0]
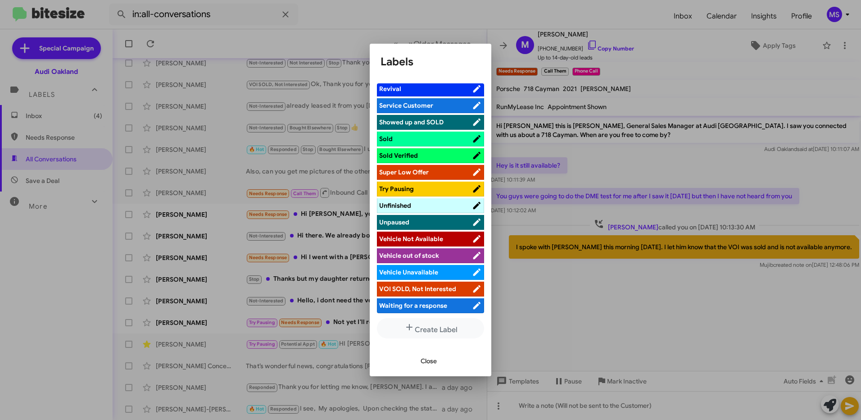
click at [435, 285] on span "VOI SOLD, Not Interested" at bounding box center [417, 289] width 77 height 8
click at [422, 361] on span "Close" at bounding box center [429, 361] width 16 height 16
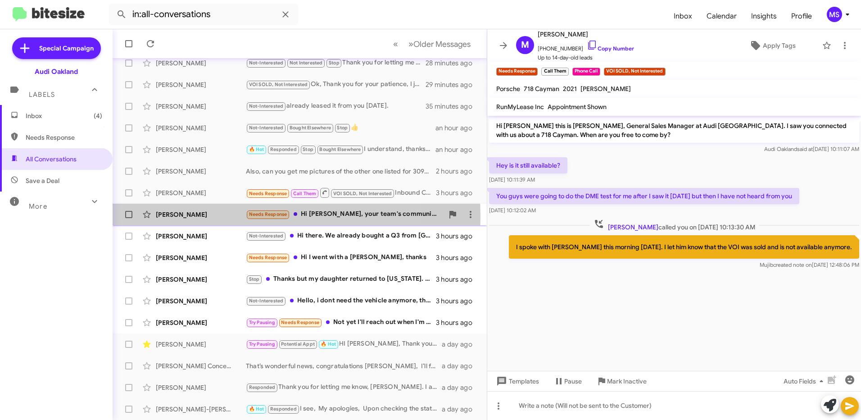
click at [222, 217] on div "[PERSON_NAME]" at bounding box center [201, 214] width 90 height 9
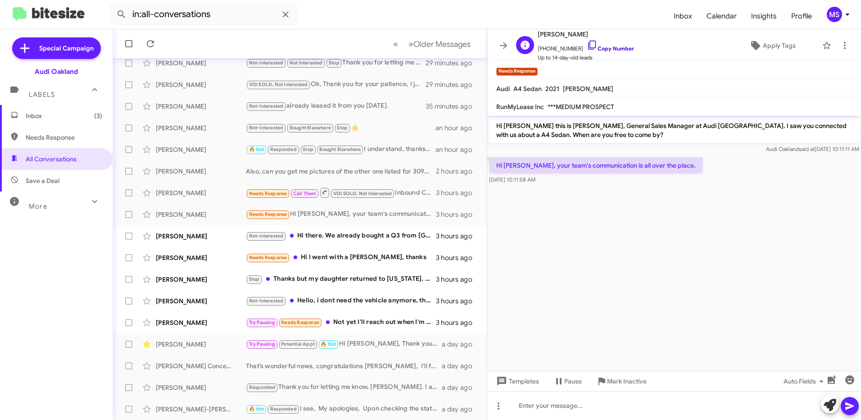
click at [613, 47] on link "Copy Number" at bounding box center [610, 48] width 47 height 7
drag, startPoint x: 573, startPoint y: 137, endPoint x: 493, endPoint y: 122, distance: 81.0
click at [493, 122] on p "Hi [PERSON_NAME] this is [PERSON_NAME], General Sales Manager at Audi [GEOGRAPH…" at bounding box center [674, 130] width 370 height 25
copy p "Hi [PERSON_NAME] this is [PERSON_NAME], General Sales Manager at Audi [GEOGRAPH…"
drag, startPoint x: 666, startPoint y: 170, endPoint x: 492, endPoint y: 159, distance: 174.2
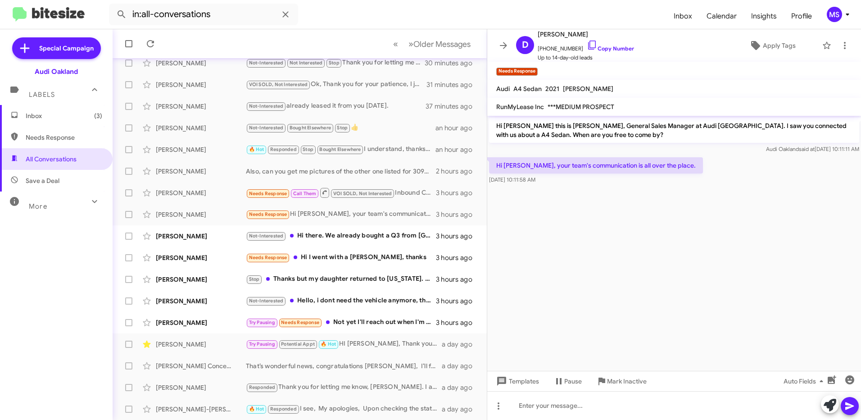
click at [492, 159] on p "Hi [PERSON_NAME], your team's communication is all over the place." at bounding box center [596, 165] width 214 height 16
copy p "Hi [PERSON_NAME], your team's communication is all over the place."
drag, startPoint x: 576, startPoint y: 136, endPoint x: 495, endPoint y: 129, distance: 81.3
click at [495, 129] on p "Hi [PERSON_NAME] this is [PERSON_NAME], General Sales Manager at Audi [GEOGRAPH…" at bounding box center [674, 130] width 370 height 25
drag, startPoint x: 495, startPoint y: 129, endPoint x: 508, endPoint y: 132, distance: 13.7
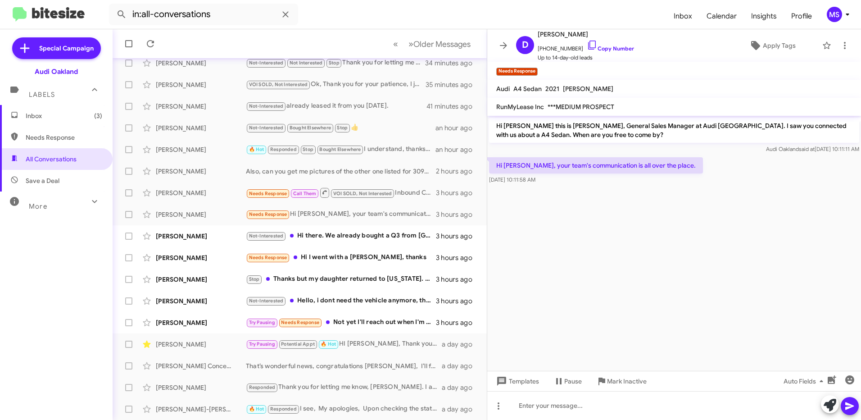
copy p "Hi [PERSON_NAME] this is [PERSON_NAME], General Sales Manager at Audi [GEOGRAPH…"
drag, startPoint x: 664, startPoint y: 164, endPoint x: 496, endPoint y: 169, distance: 168.5
click at [496, 169] on p "Hi [PERSON_NAME], your team's communication is all over the place." at bounding box center [596, 165] width 214 height 16
copy p "Hi [PERSON_NAME], your team's communication is all over the place."
click at [611, 408] on div at bounding box center [674, 405] width 374 height 29
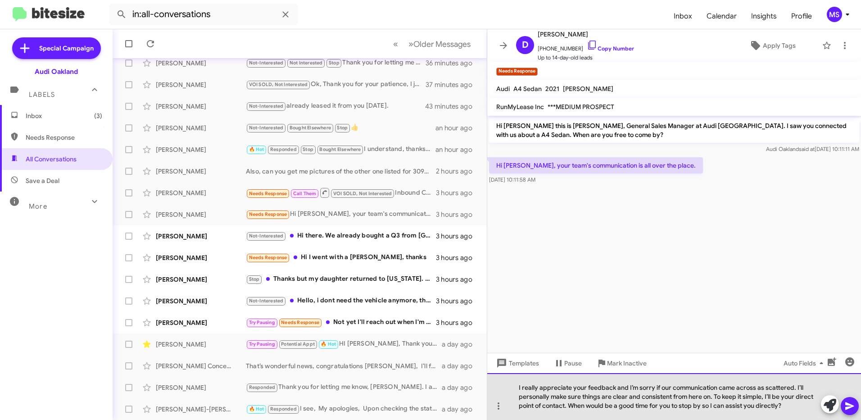
click at [802, 405] on div "I really appreciate your feedback and I’m sorry if our communication came acros…" at bounding box center [674, 396] width 374 height 47
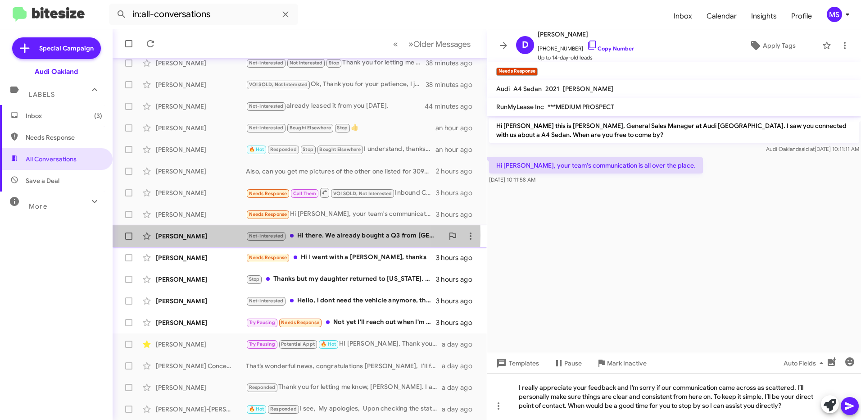
click at [227, 235] on div "[PERSON_NAME]" at bounding box center [201, 235] width 90 height 9
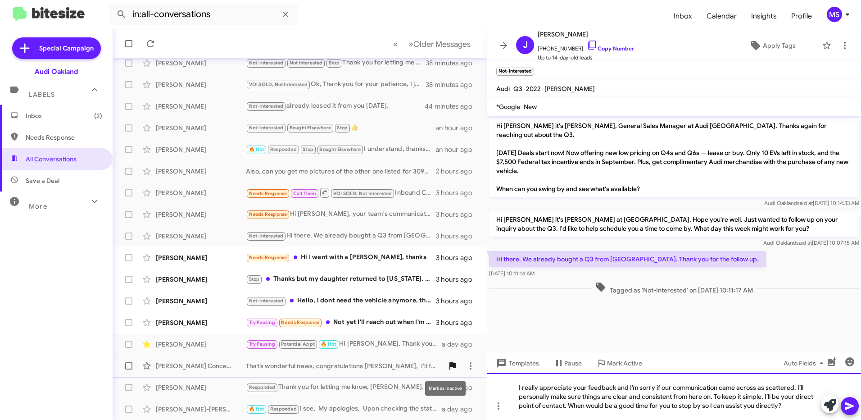
drag, startPoint x: 785, startPoint y: 408, endPoint x: 440, endPoint y: 367, distance: 347.3
click at [440, 367] on div "All Conversations « Previous » Next Older Messages [PERSON_NAME] Not-Interested…" at bounding box center [487, 224] width 748 height 390
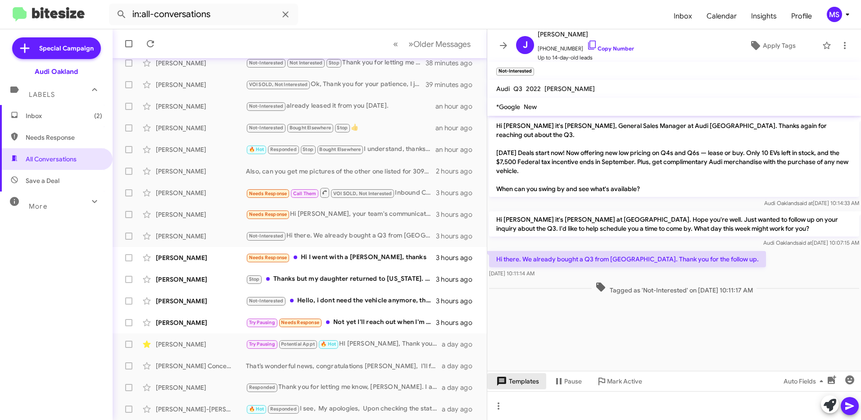
click at [520, 386] on span "Templates" at bounding box center [516, 381] width 45 height 16
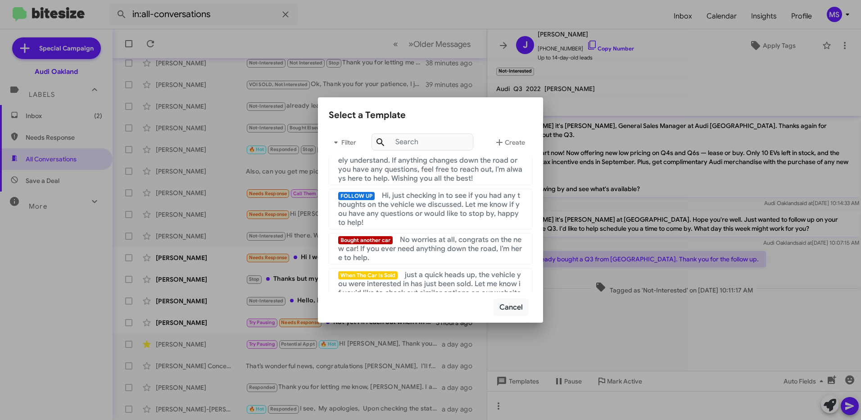
scroll to position [135, 0]
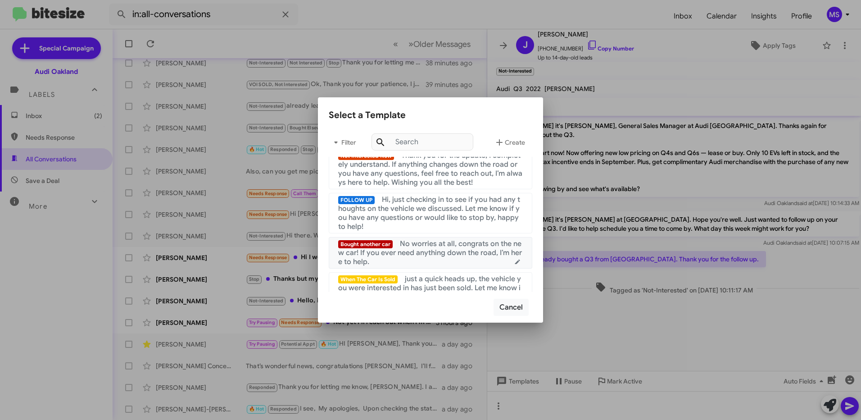
click at [423, 259] on span "No worries at all, congrats on the new car! If you ever need anything down the …" at bounding box center [430, 252] width 184 height 27
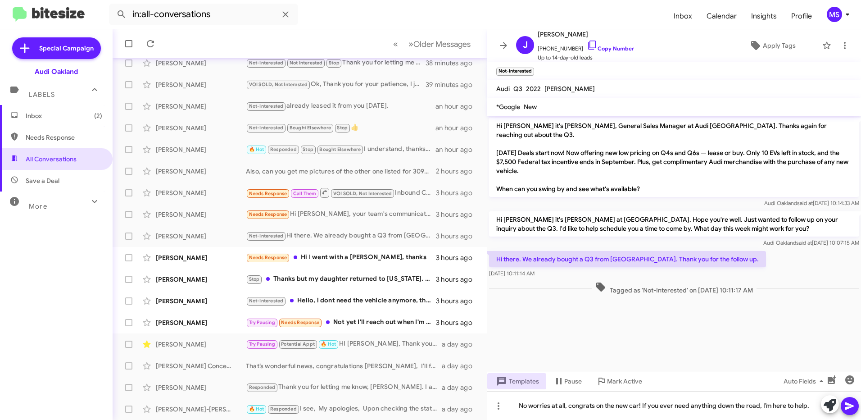
click at [843, 406] on button at bounding box center [850, 406] width 18 height 18
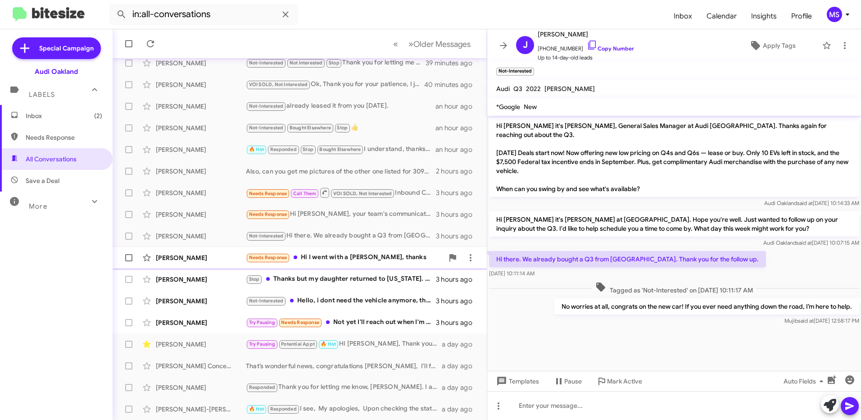
click at [213, 260] on div "[PERSON_NAME]" at bounding box center [201, 257] width 90 height 9
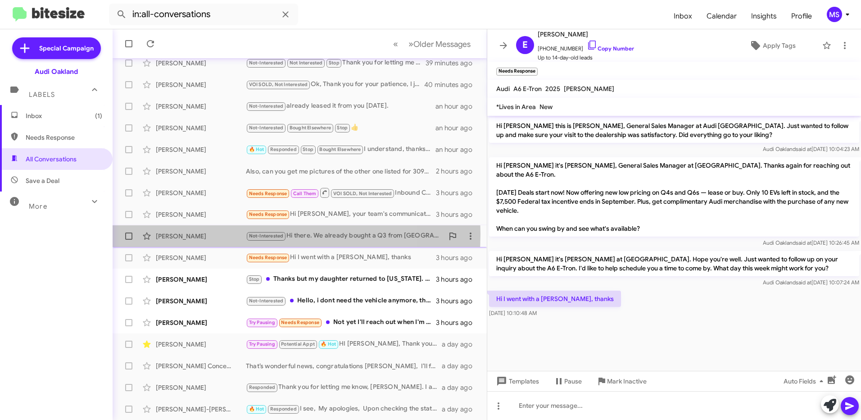
click at [220, 234] on div "[PERSON_NAME]" at bounding box center [201, 235] width 90 height 9
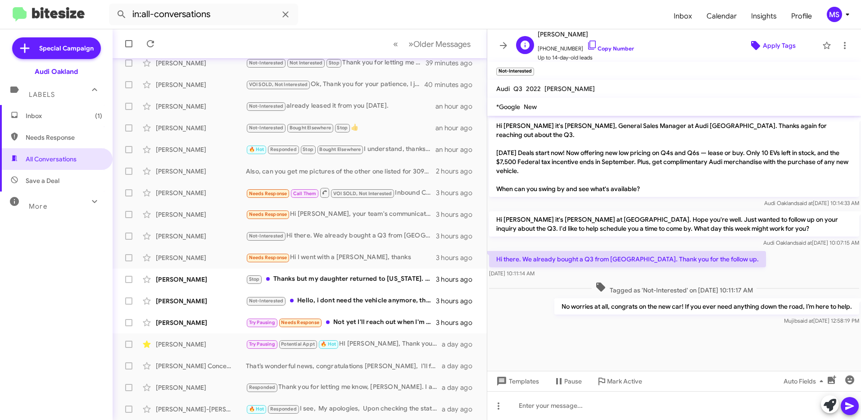
click at [778, 44] on span "Apply Tags" at bounding box center [779, 45] width 33 height 16
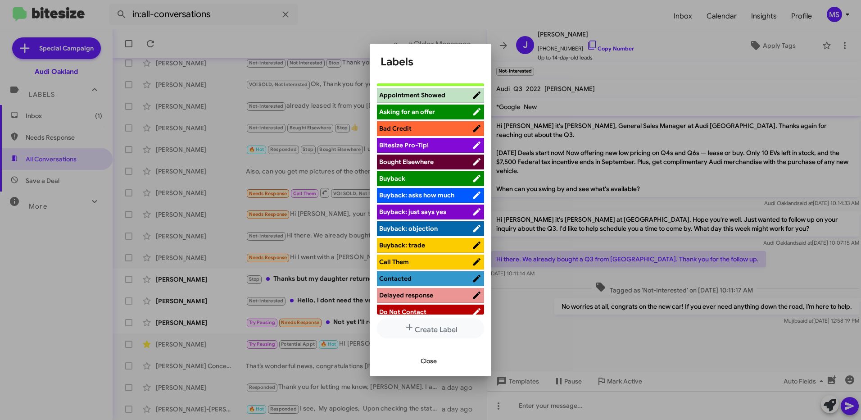
scroll to position [45, 0]
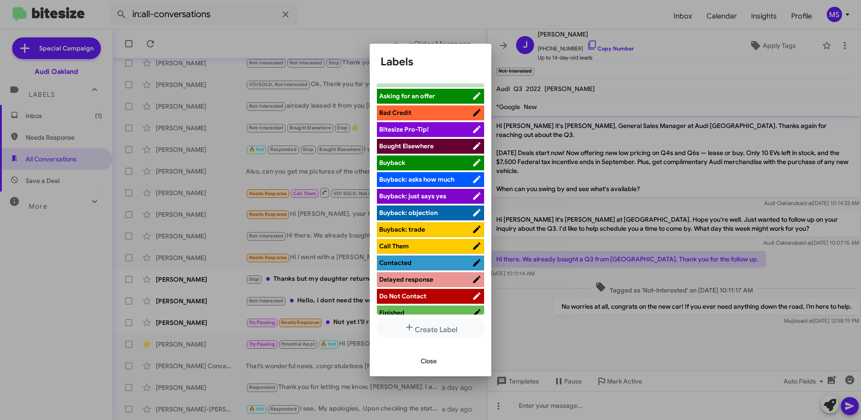
click at [446, 145] on span "Bought Elsewhere" at bounding box center [425, 145] width 93 height 9
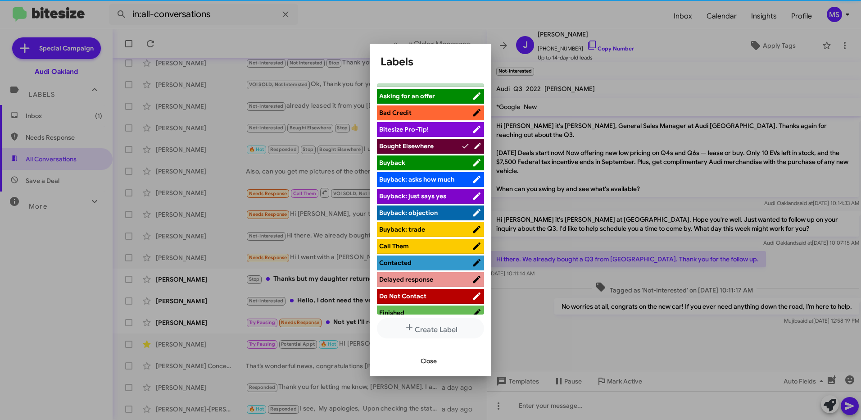
click at [425, 360] on span "Close" at bounding box center [429, 361] width 16 height 16
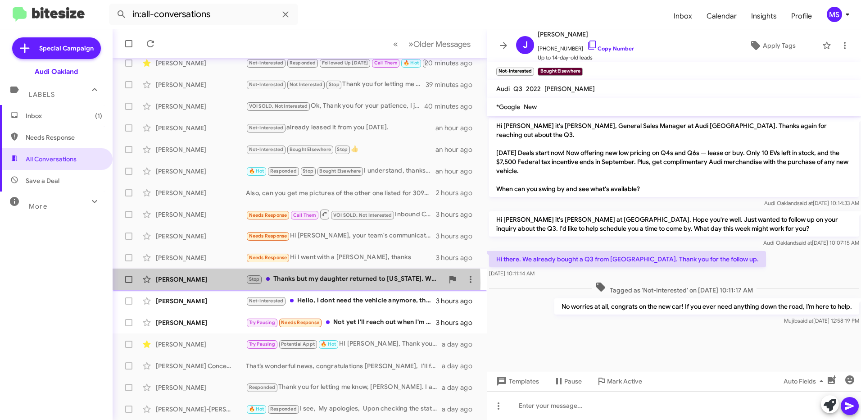
click at [216, 283] on div "[PERSON_NAME]" at bounding box center [201, 279] width 90 height 9
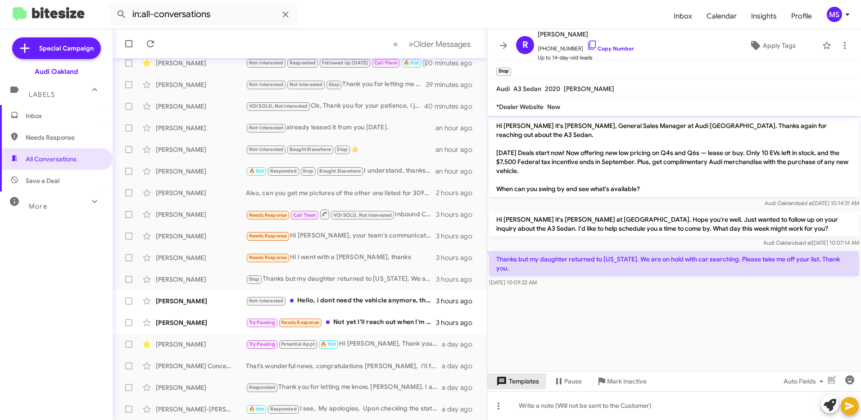
click at [523, 379] on span "Templates" at bounding box center [516, 381] width 45 height 16
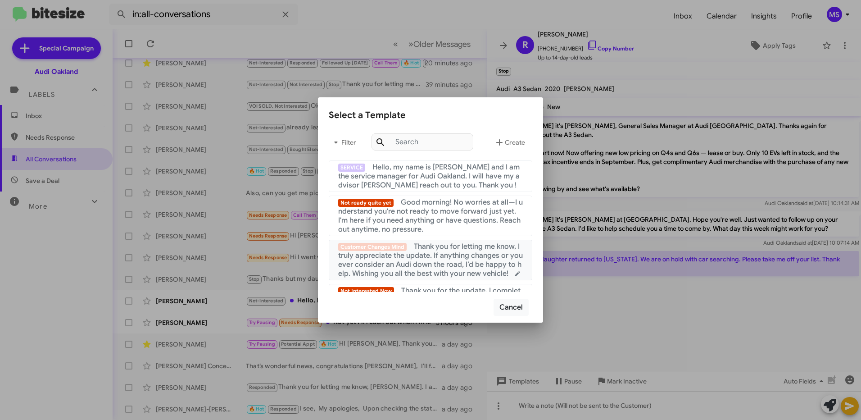
click at [464, 263] on span "Thank you for letting me know, I truly appreciate the update. If anything chang…" at bounding box center [430, 260] width 185 height 36
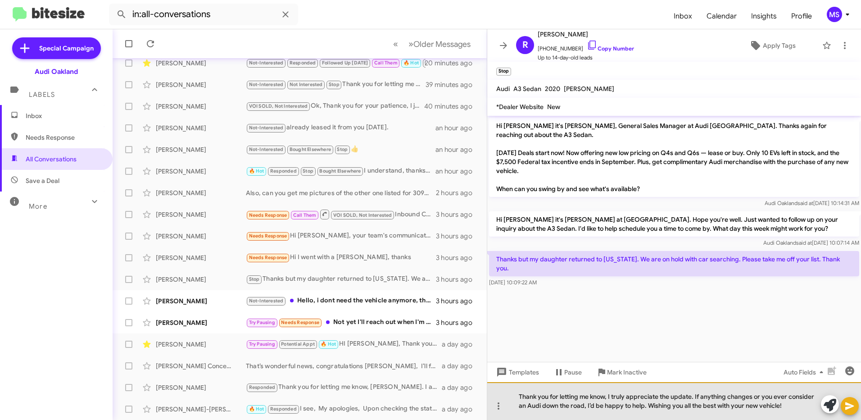
click at [784, 403] on div "Thank you for letting me know, I truly appreciate the update. If anything chang…" at bounding box center [674, 401] width 374 height 38
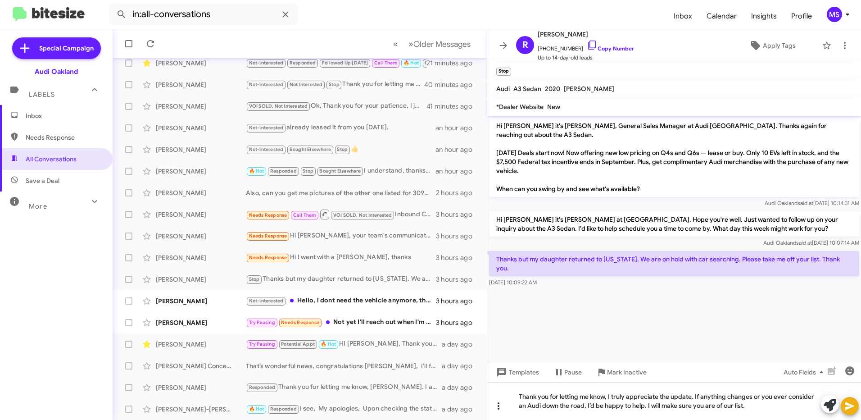
click at [499, 404] on icon at bounding box center [499, 405] width 2 height 7
click at [766, 408] on div at bounding box center [430, 210] width 861 height 420
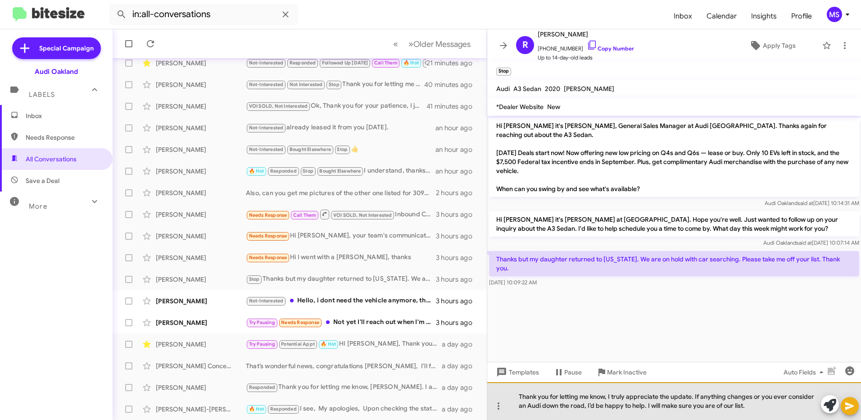
click at [762, 407] on div "Thank you for letting me know, I truly appreciate the update. If anything chang…" at bounding box center [674, 401] width 374 height 38
drag, startPoint x: 762, startPoint y: 407, endPoint x: 336, endPoint y: 369, distance: 426.8
click at [336, 369] on div "All Conversations « Previous » Next Older Messages [PERSON_NAME] Not-Interested…" at bounding box center [487, 224] width 748 height 390
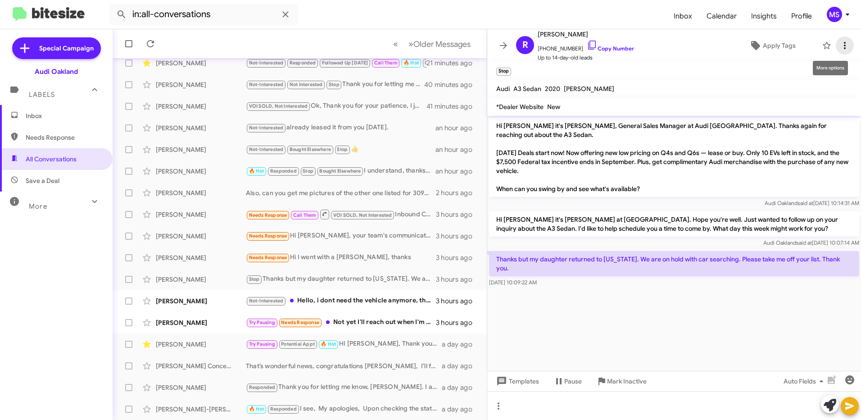
click at [839, 45] on icon at bounding box center [844, 45] width 11 height 11
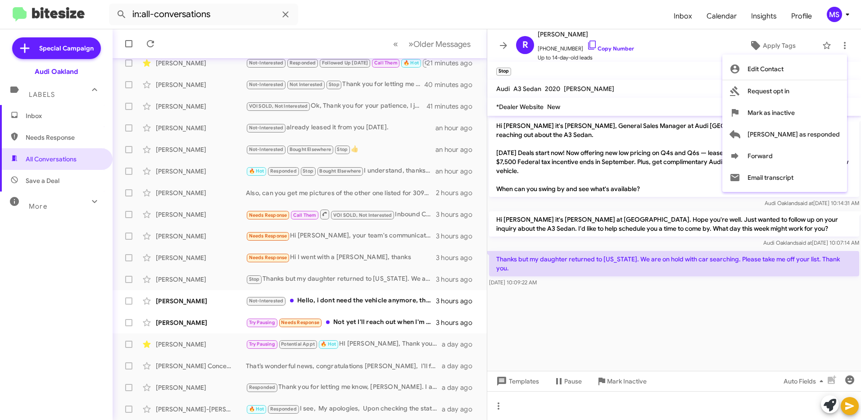
click at [660, 50] on div at bounding box center [430, 210] width 861 height 420
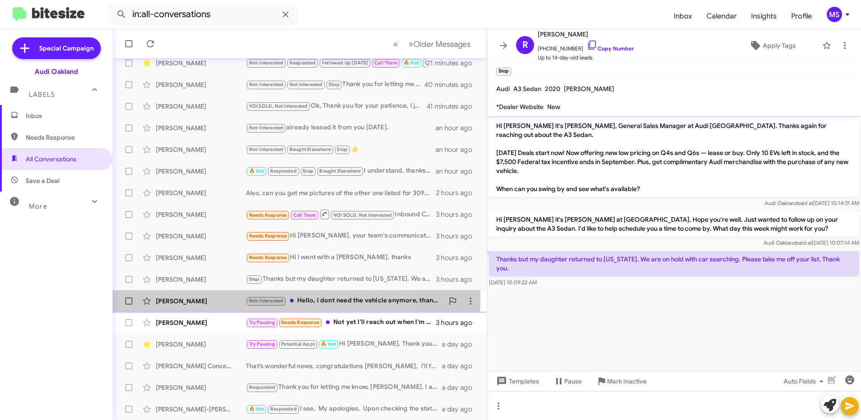
click at [217, 297] on div "[PERSON_NAME]" at bounding box center [201, 300] width 90 height 9
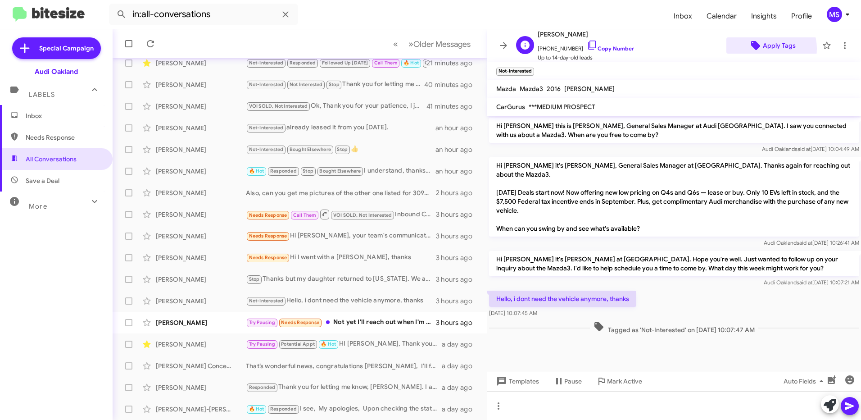
click at [764, 49] on span "Apply Tags" at bounding box center [779, 45] width 33 height 16
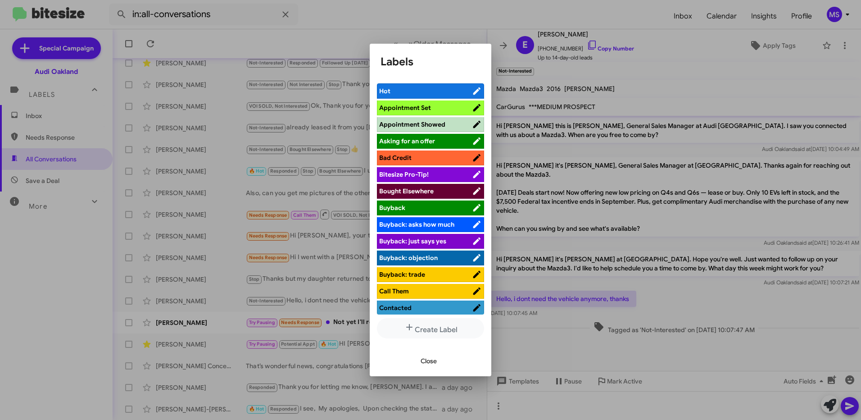
click at [700, 60] on div at bounding box center [430, 210] width 861 height 420
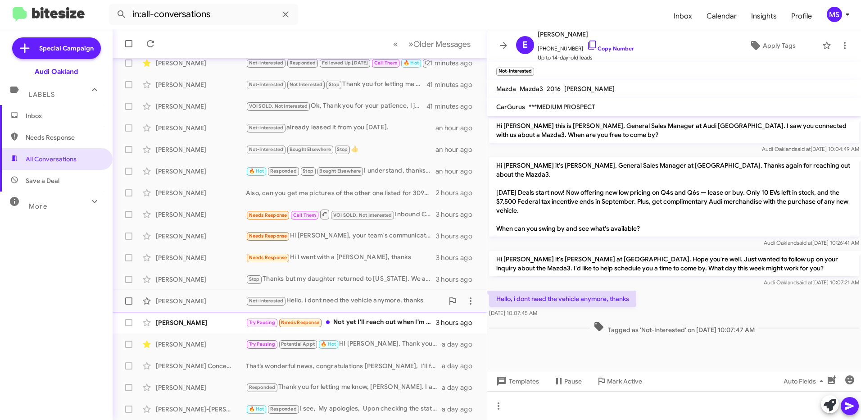
click at [199, 300] on div "[PERSON_NAME]" at bounding box center [201, 300] width 90 height 9
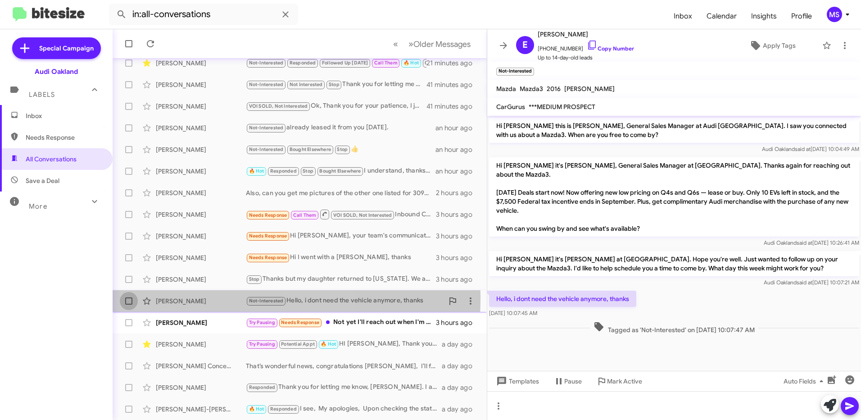
click at [132, 298] on span at bounding box center [128, 300] width 7 height 7
click at [129, 304] on input "checkbox" at bounding box center [128, 304] width 0 height 0
checkbox input "true"
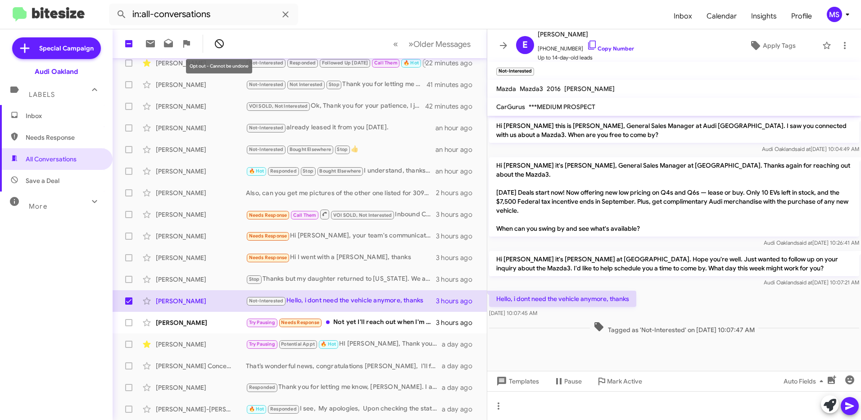
click at [222, 44] on icon at bounding box center [219, 43] width 11 height 11
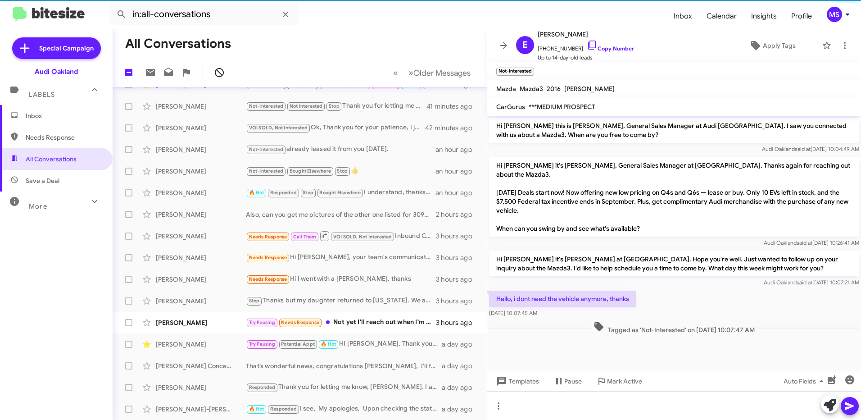
scroll to position [82, 0]
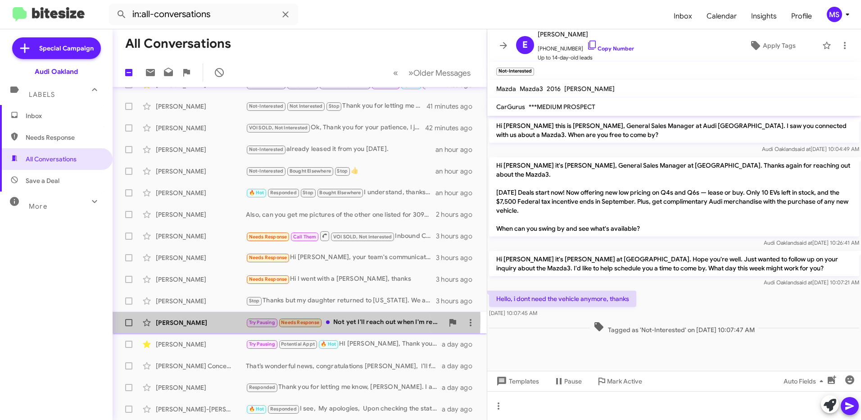
click at [227, 319] on div "[PERSON_NAME]" at bounding box center [201, 322] width 90 height 9
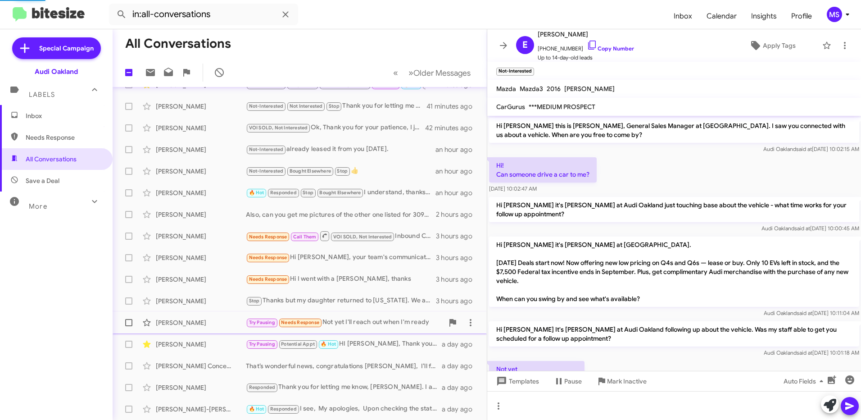
scroll to position [41, 0]
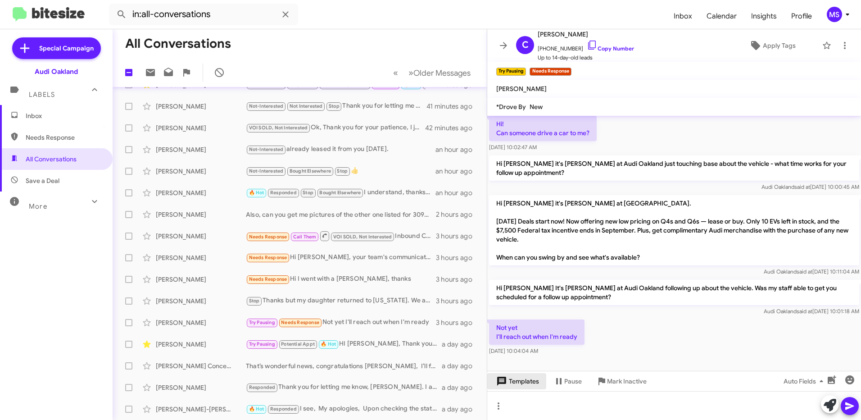
click at [535, 383] on span "Templates" at bounding box center [516, 381] width 45 height 16
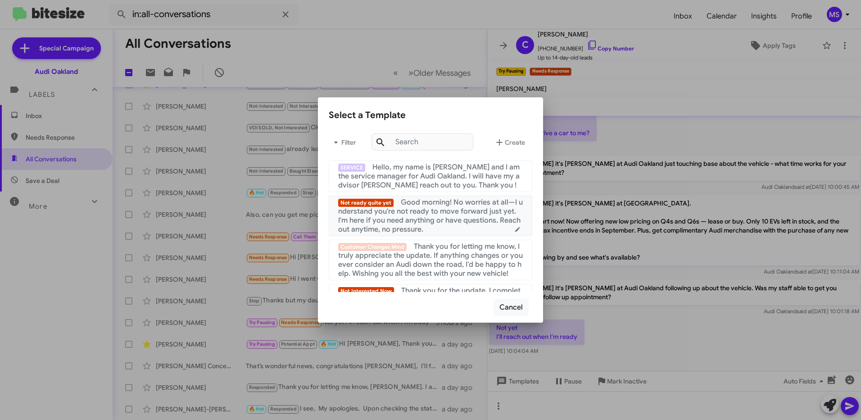
click at [445, 218] on span "Good morning! No worries at all—I understand you're not ready to move forward j…" at bounding box center [430, 216] width 185 height 36
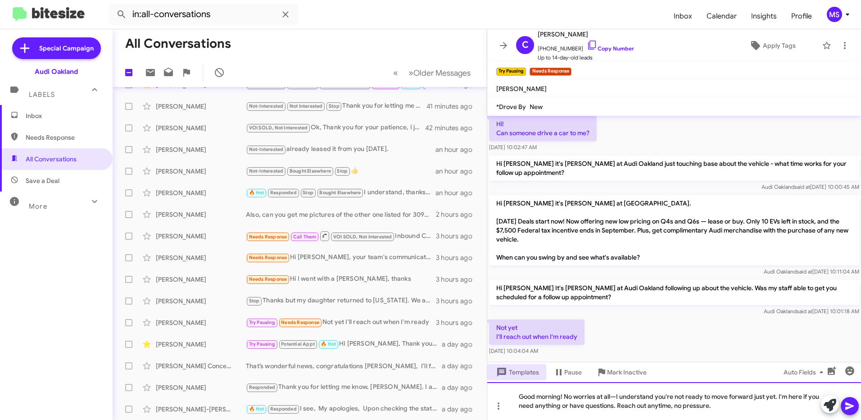
click at [564, 395] on div "Good morning! No worries at all—I understand you're not ready to move forward j…" at bounding box center [674, 401] width 374 height 38
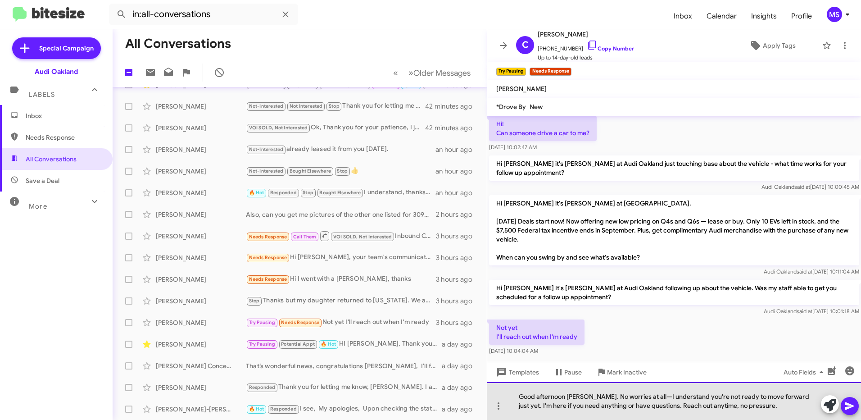
click at [649, 395] on div "Good afternoon [PERSON_NAME]. No worries at all—I understand you're not ready t…" at bounding box center [674, 401] width 374 height 38
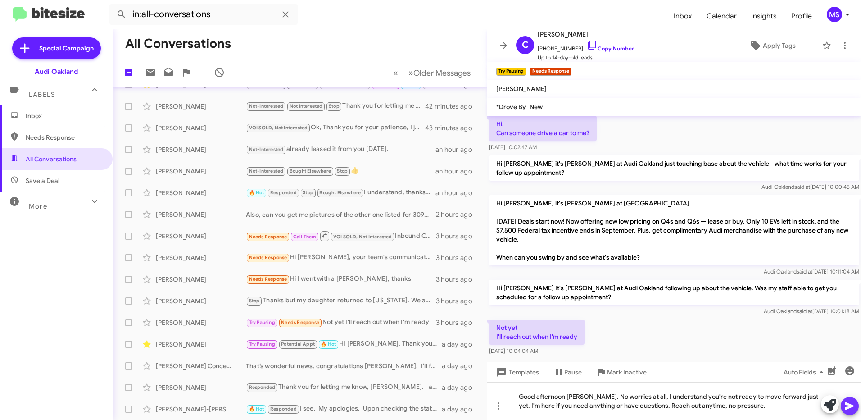
click at [844, 409] on icon at bounding box center [849, 405] width 11 height 11
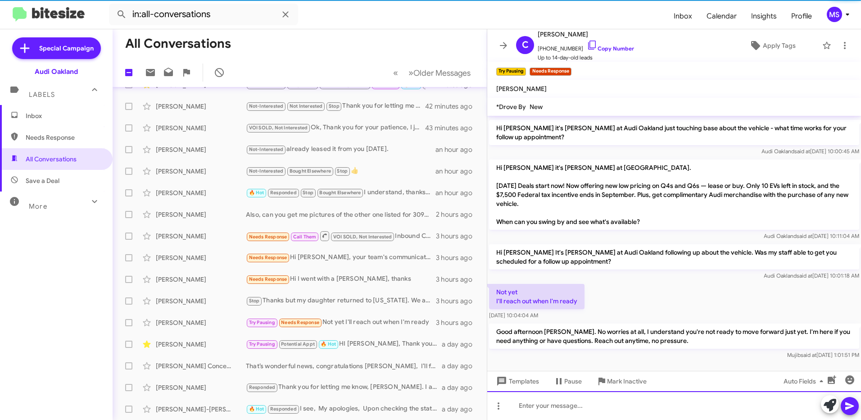
scroll to position [83, 0]
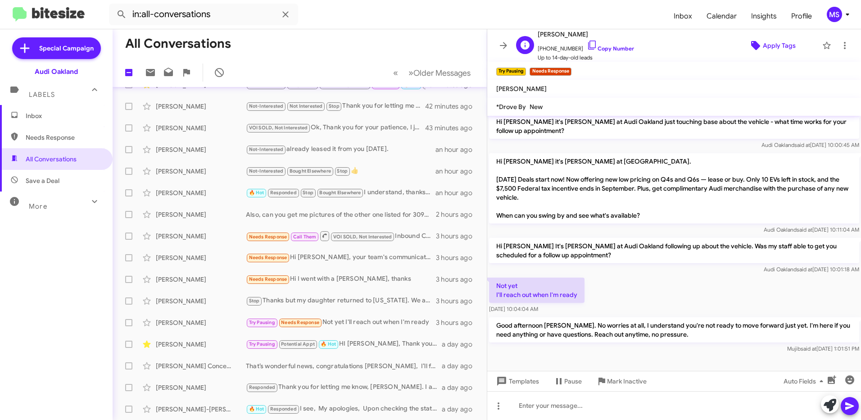
click at [785, 49] on span "Apply Tags" at bounding box center [779, 45] width 33 height 16
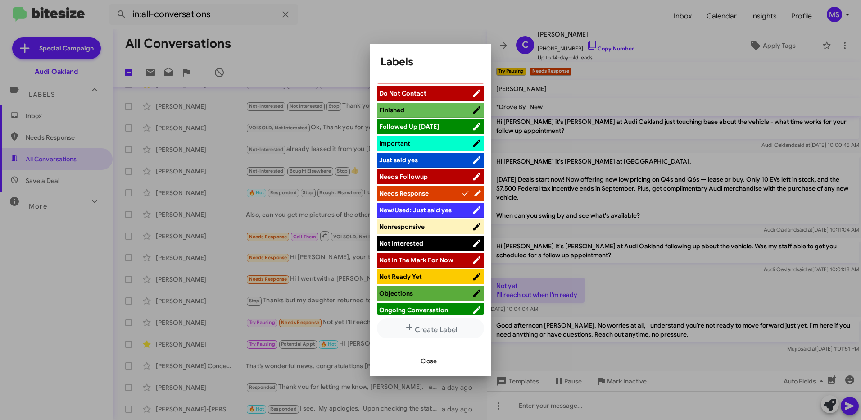
scroll to position [270, 0]
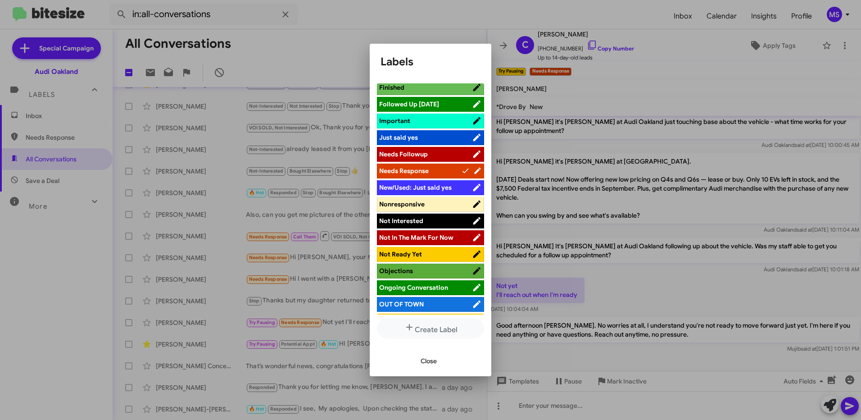
click at [437, 237] on span "Not In The Mark For Now" at bounding box center [416, 237] width 74 height 8
click at [434, 360] on span "Close" at bounding box center [429, 361] width 16 height 16
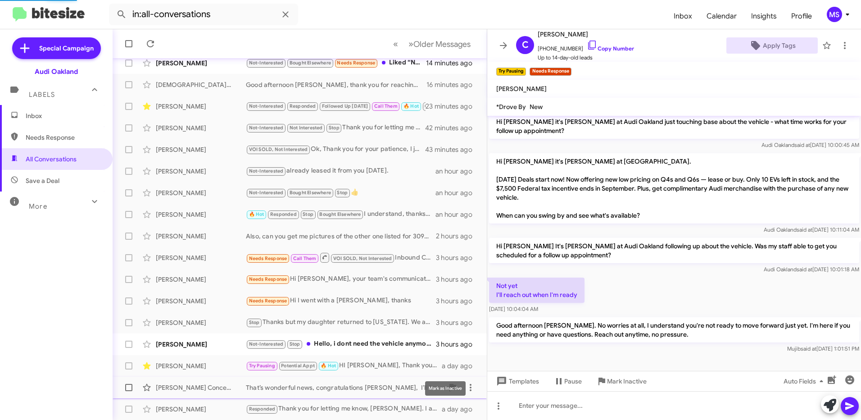
scroll to position [103, 0]
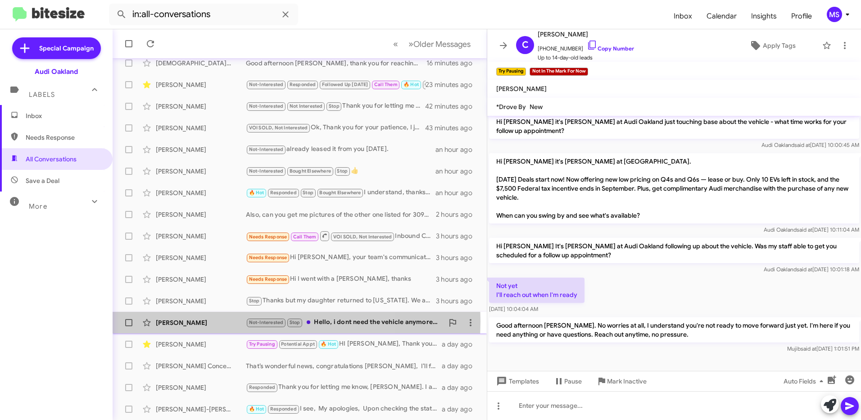
click at [209, 321] on div "[PERSON_NAME]" at bounding box center [201, 322] width 90 height 9
